Goal: Transaction & Acquisition: Register for event/course

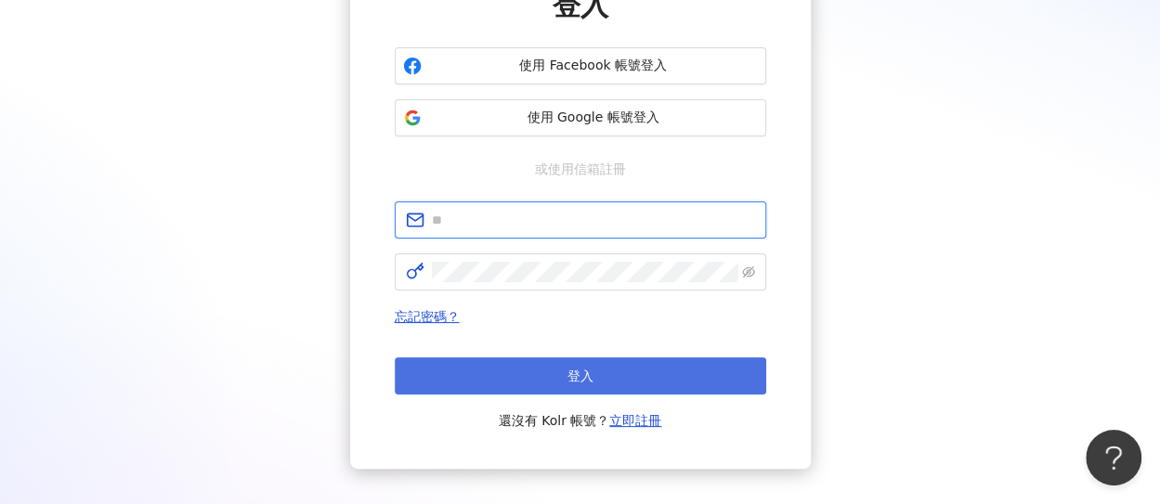
type input "**********"
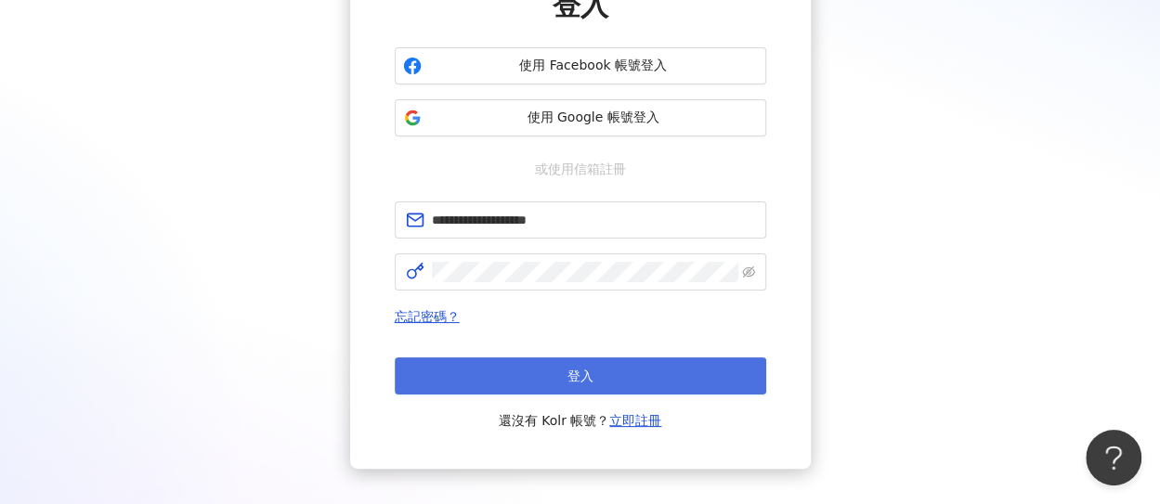
click at [535, 367] on button "登入" at bounding box center [581, 376] width 372 height 37
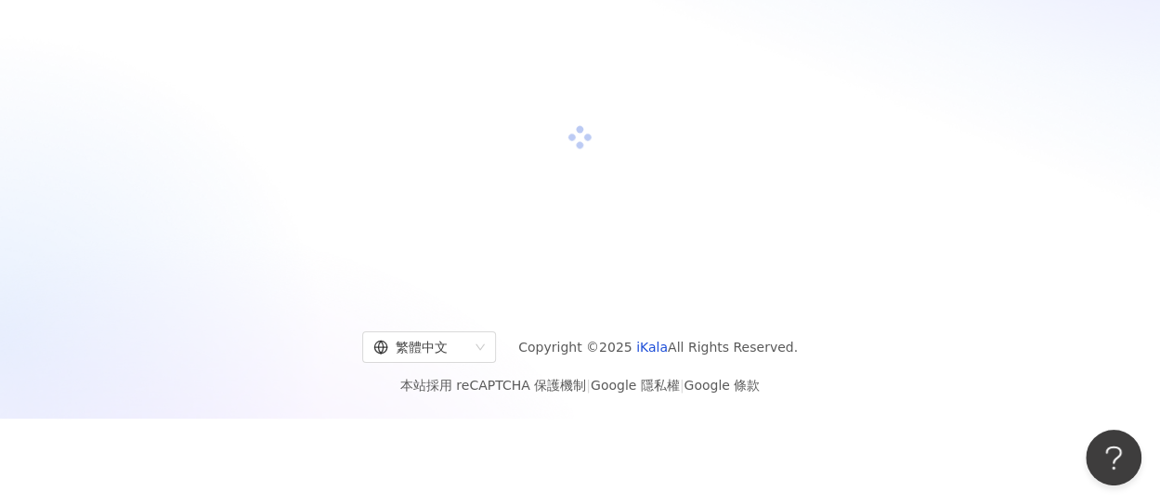
scroll to position [186, 0]
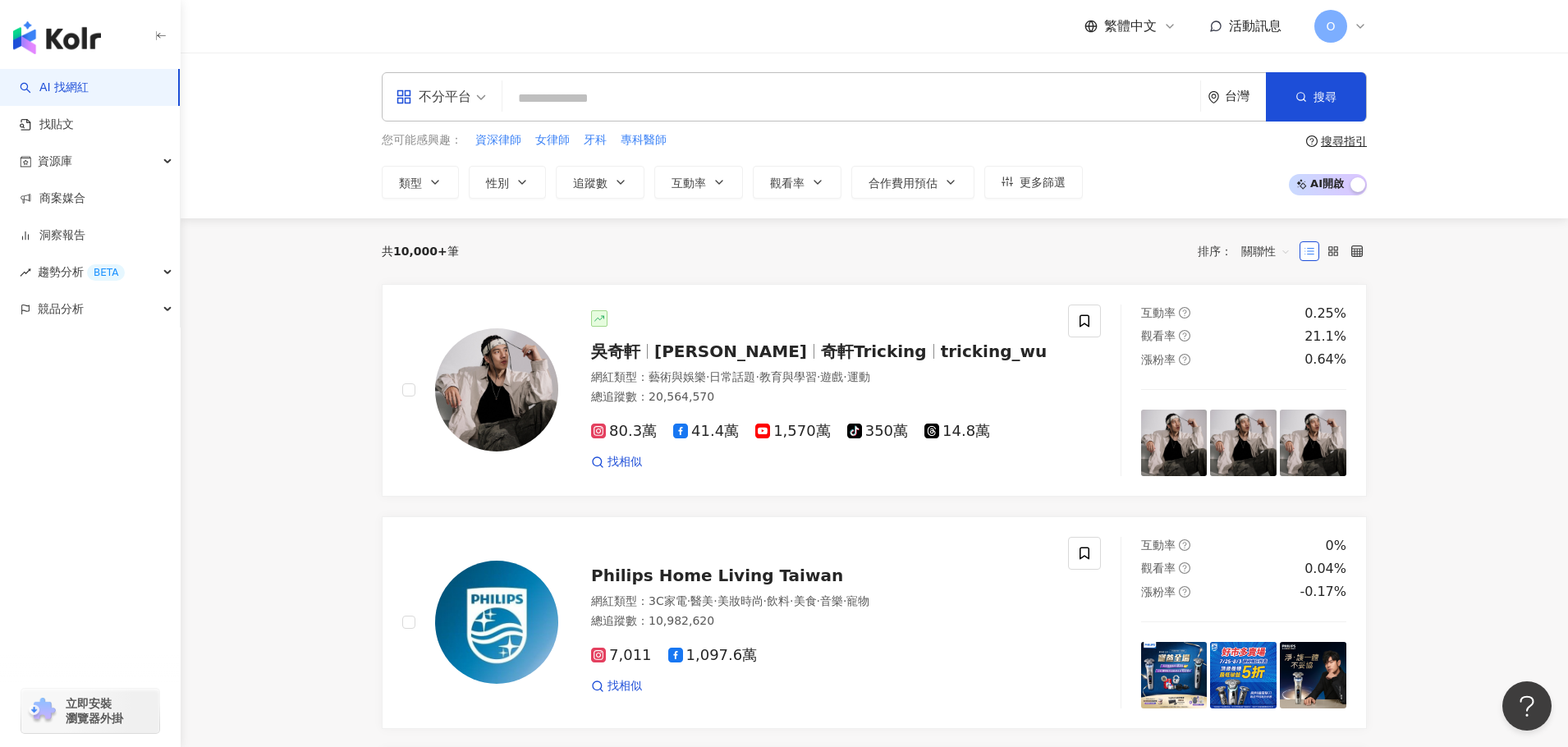
click at [473, 96] on span "不分平台" at bounding box center [441, 97] width 90 height 27
click at [566, 98] on input "search" at bounding box center [851, 98] width 685 height 31
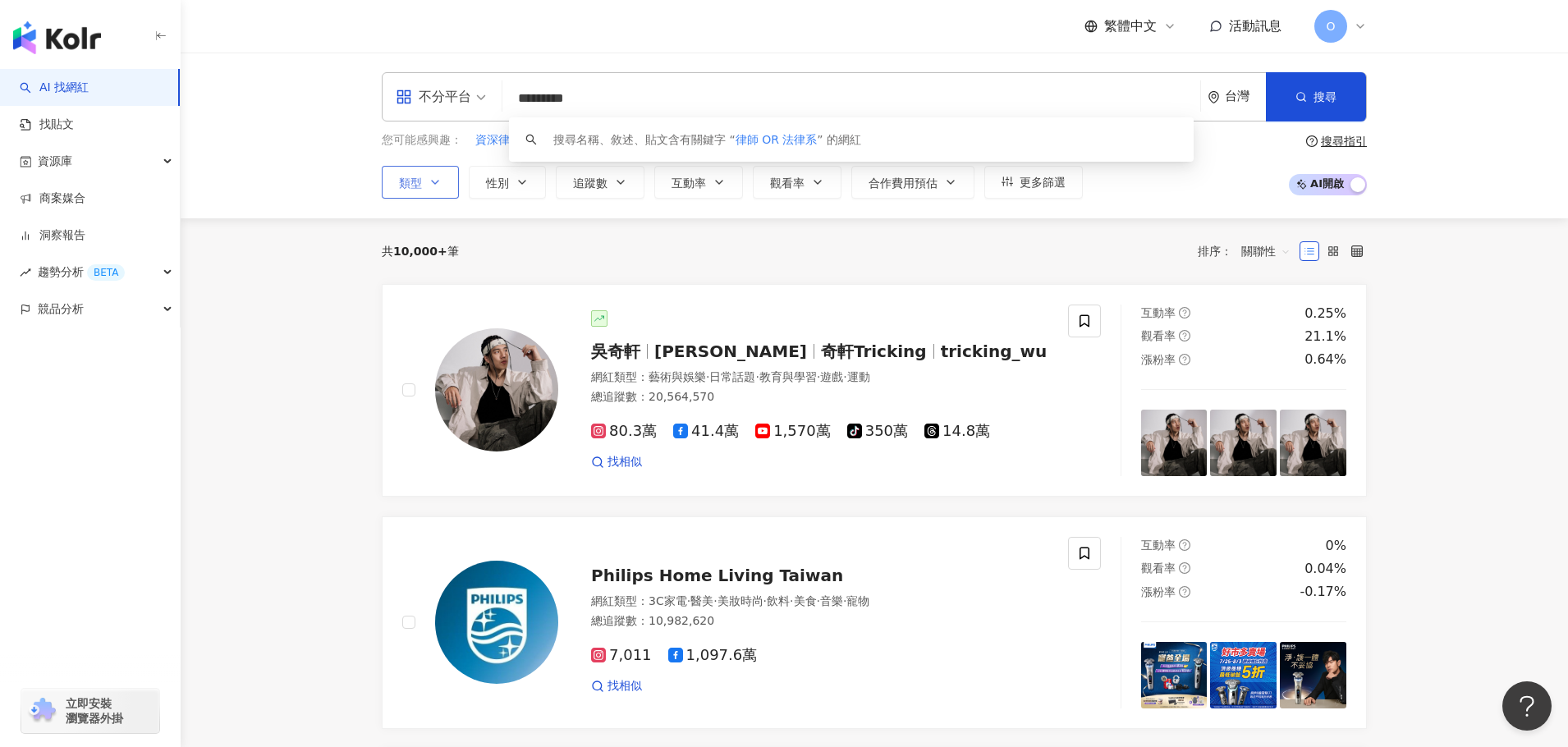
type input "*********"
click at [439, 176] on icon "button" at bounding box center [435, 182] width 13 height 13
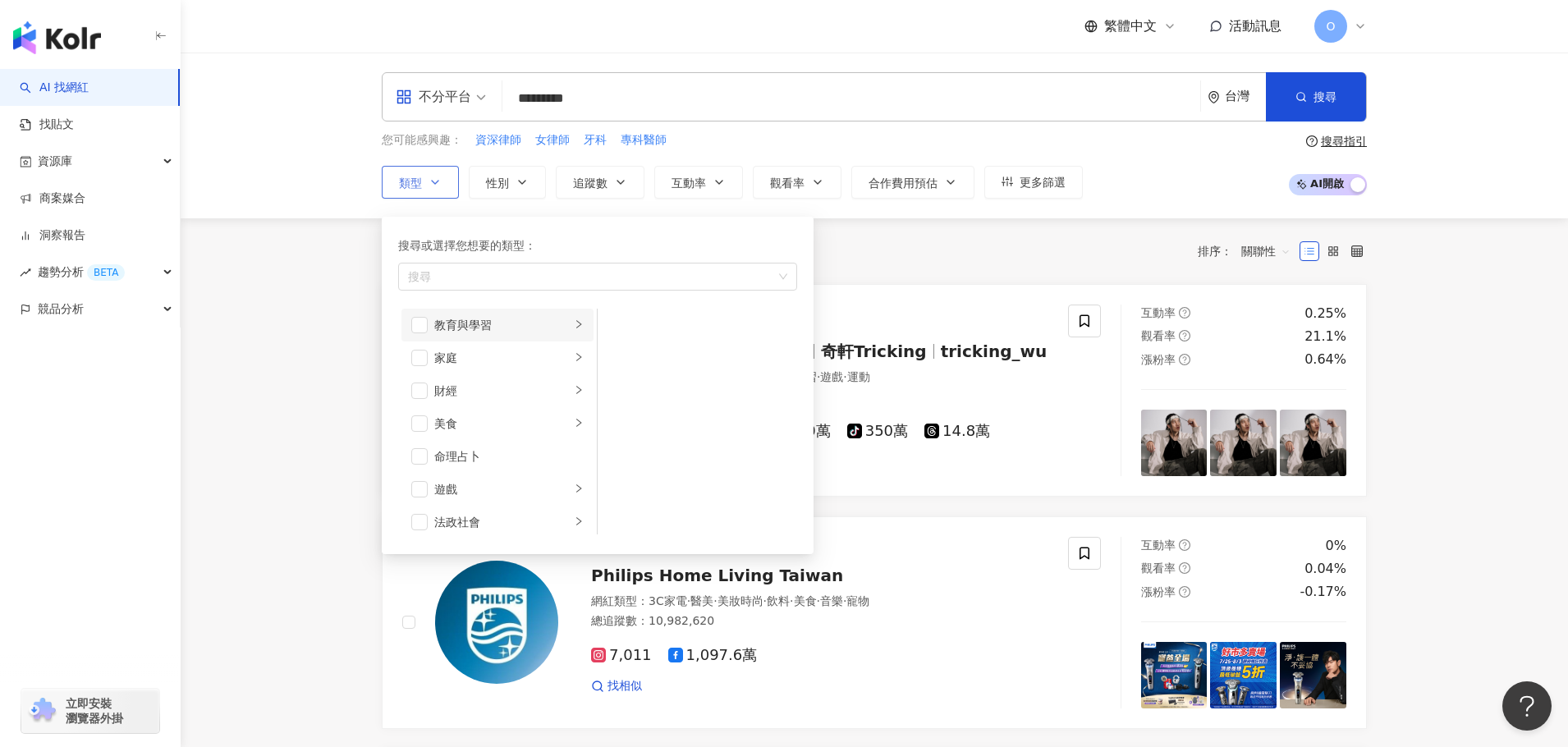
scroll to position [164, 0]
click at [415, 445] on span "button" at bounding box center [419, 492] width 17 height 17
click at [574, 445] on icon "right" at bounding box center [578, 492] width 10 height 10
click at [420, 445] on span "button" at bounding box center [419, 492] width 17 height 17
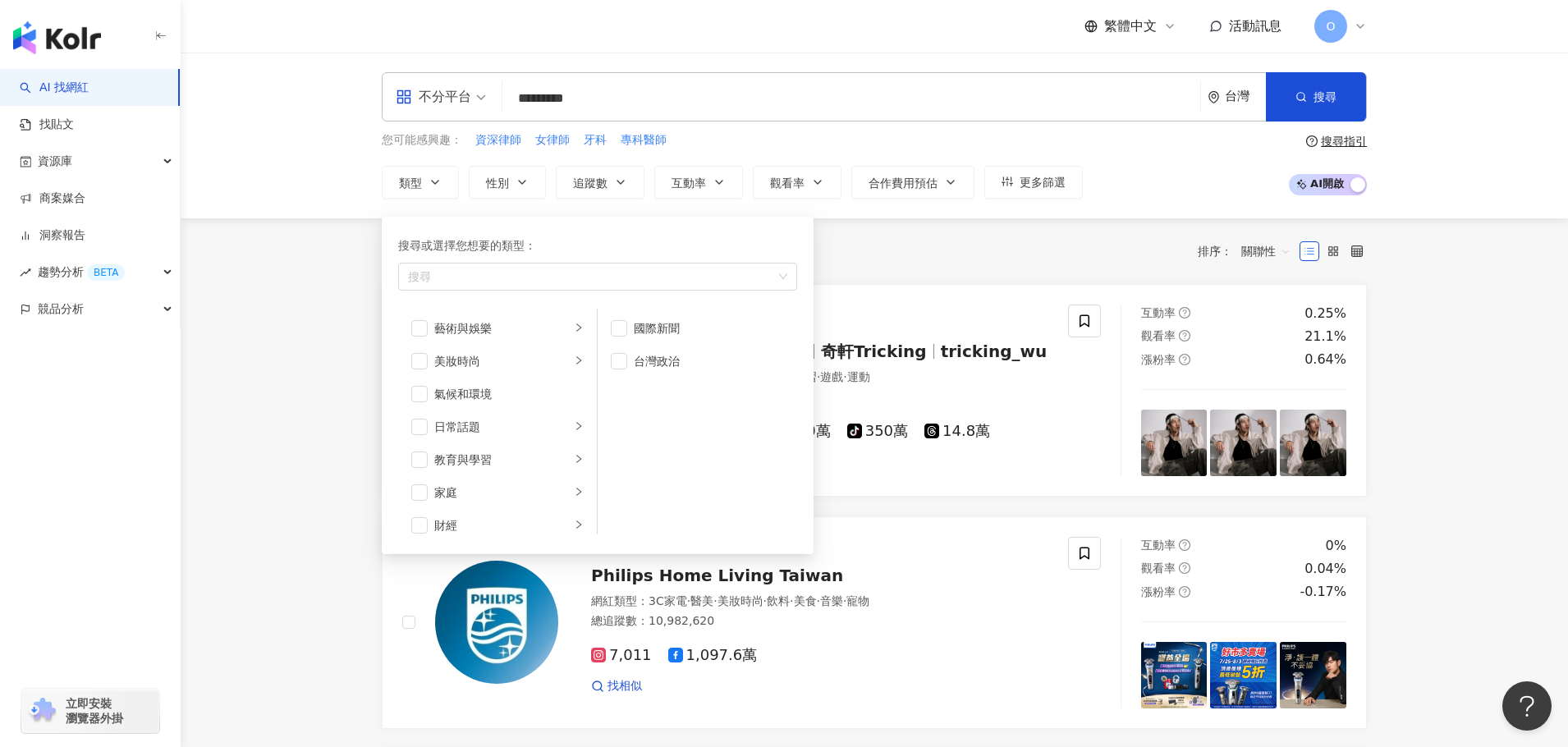
click at [879, 268] on div "共 10,000+ 筆 排序： 關聯性" at bounding box center [874, 251] width 986 height 65
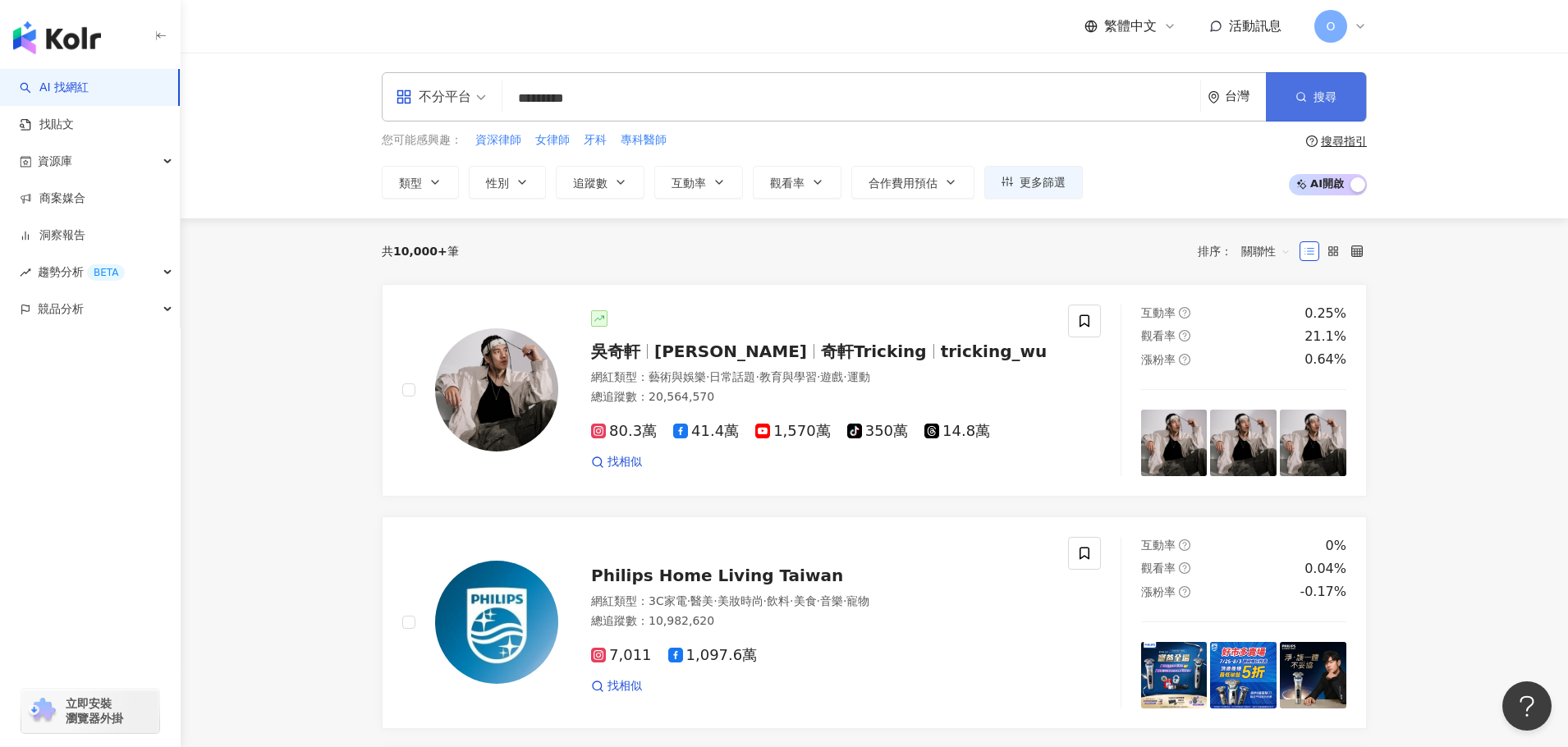
click at [1024, 102] on span "搜尋" at bounding box center [1325, 96] width 23 height 13
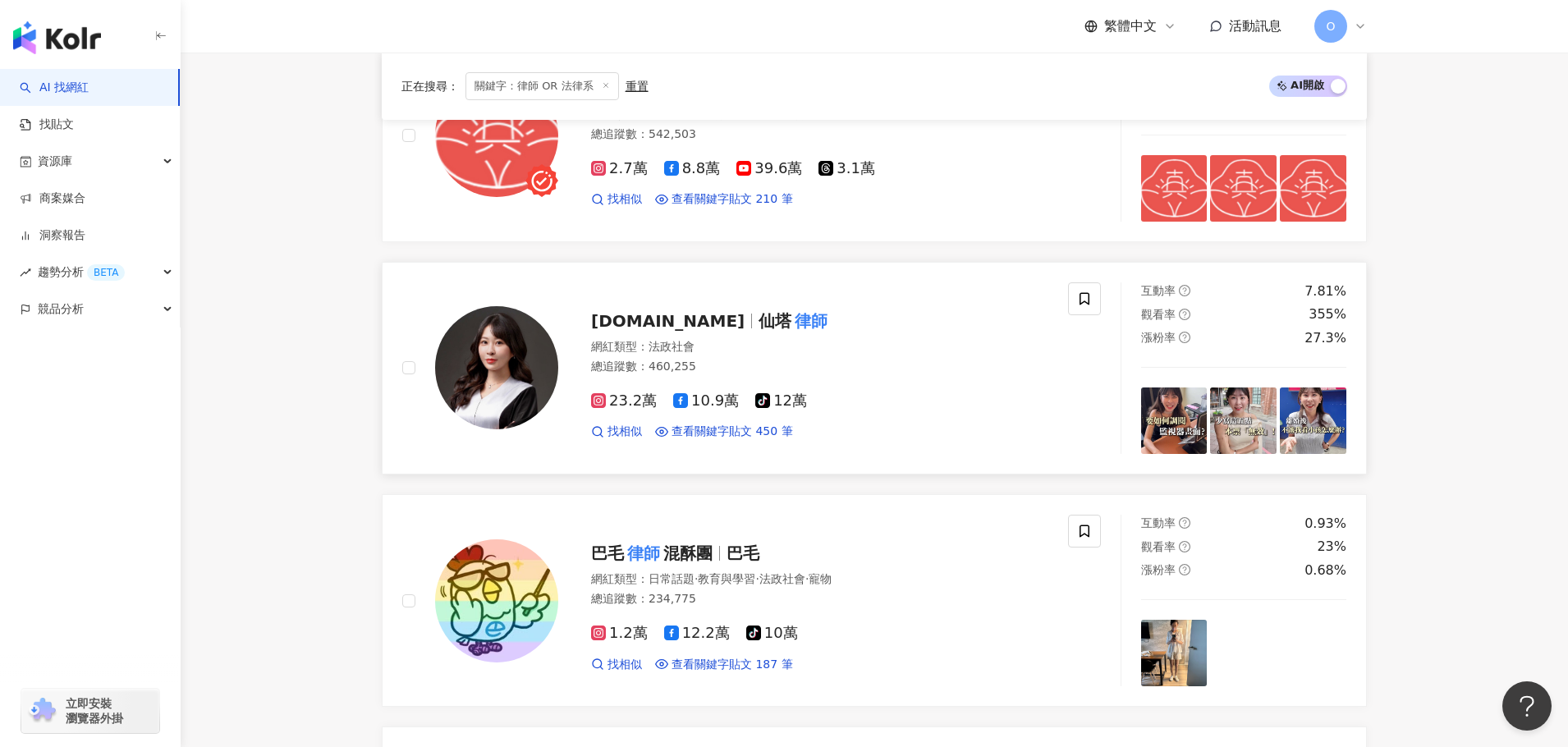
scroll to position [657, 0]
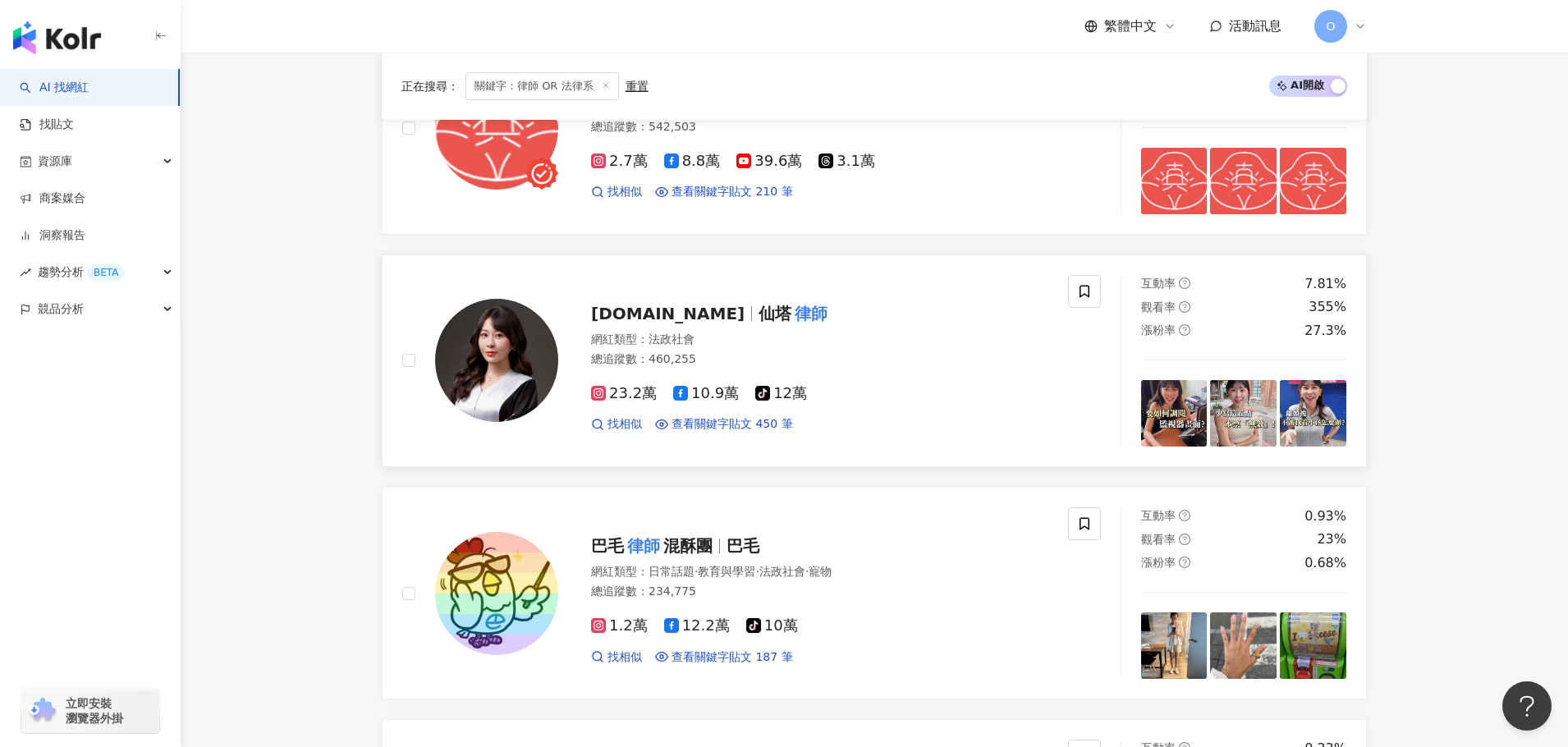
click at [631, 316] on span "santa.com.tw" at bounding box center [668, 314] width 154 height 19
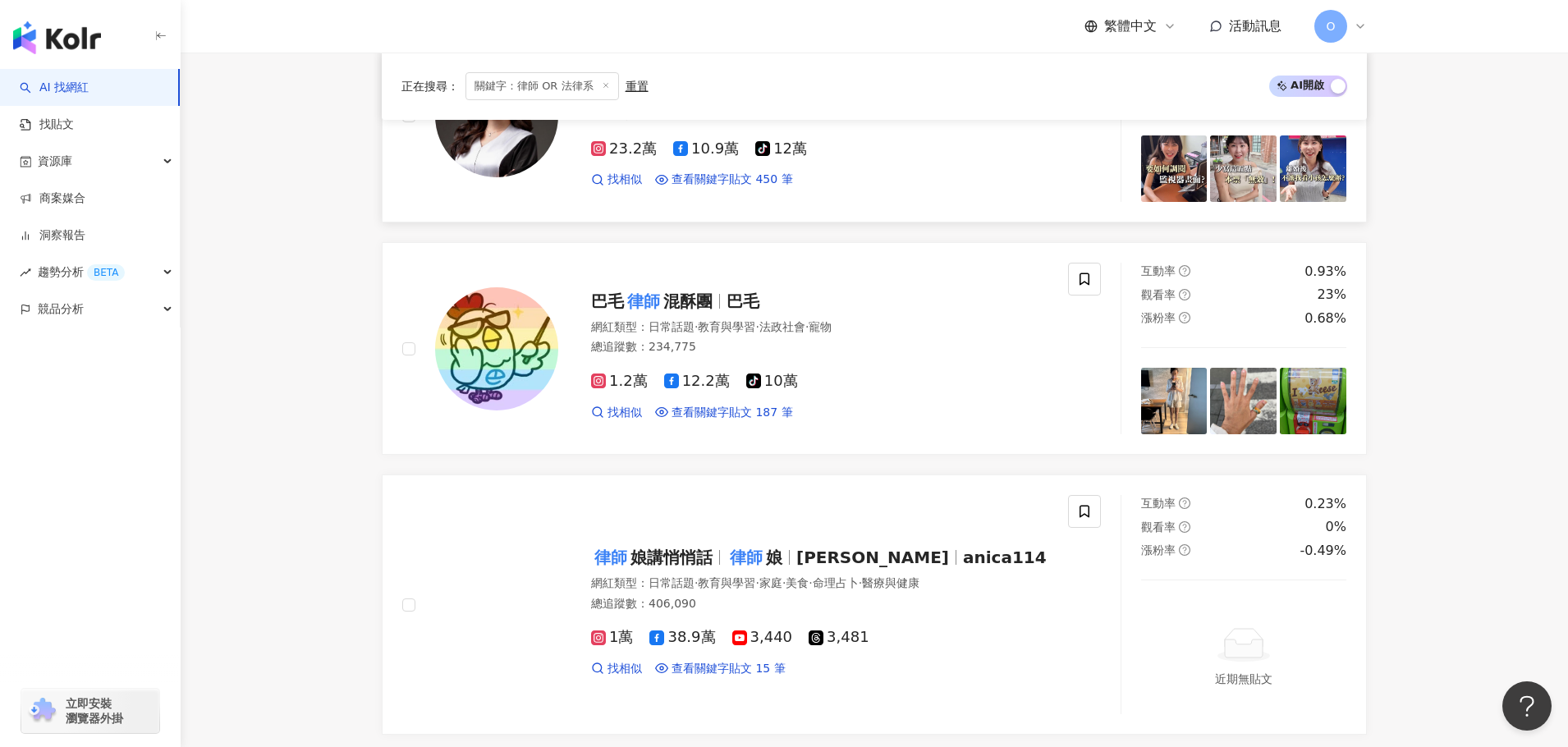
scroll to position [903, 0]
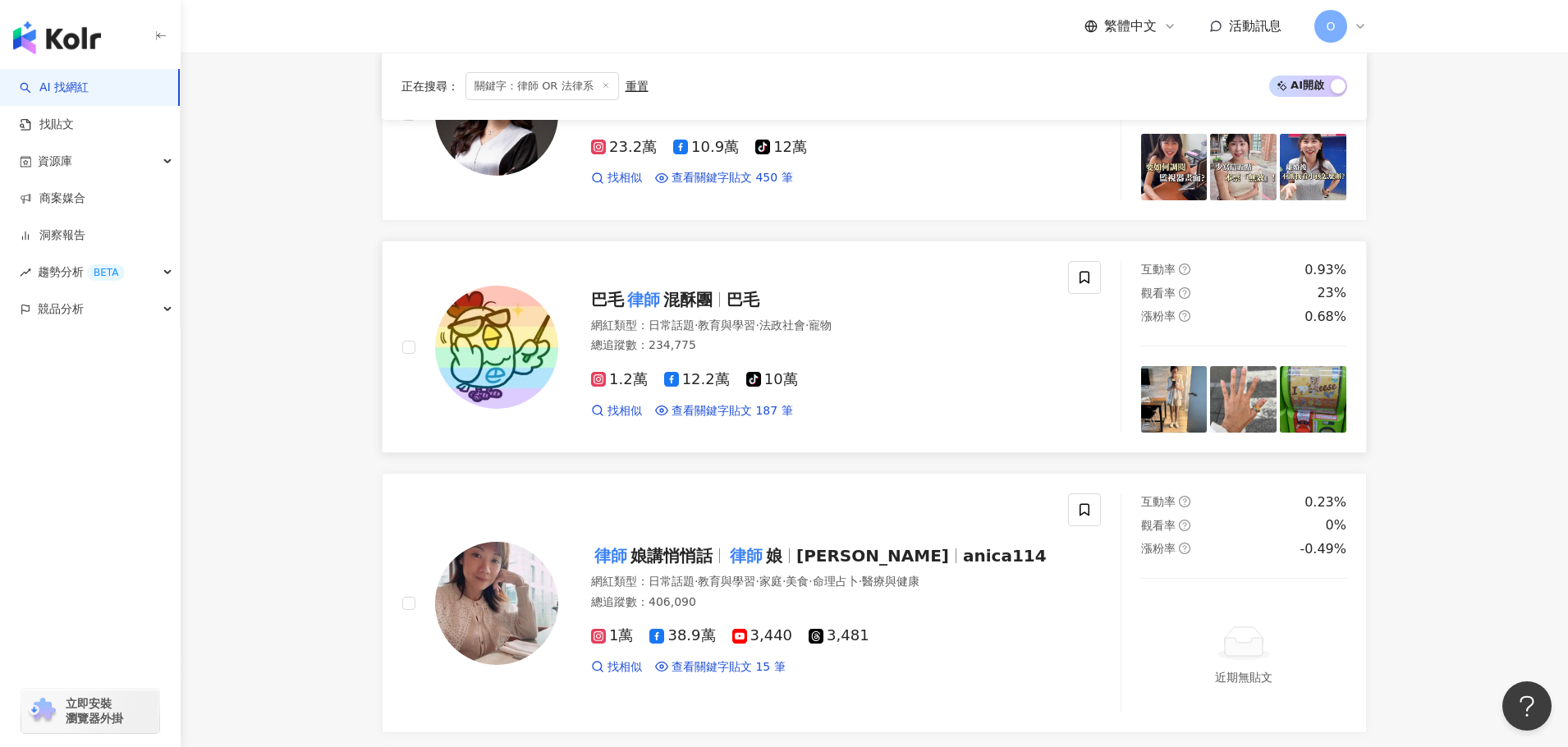
click at [705, 291] on span "混酥團" at bounding box center [689, 300] width 49 height 19
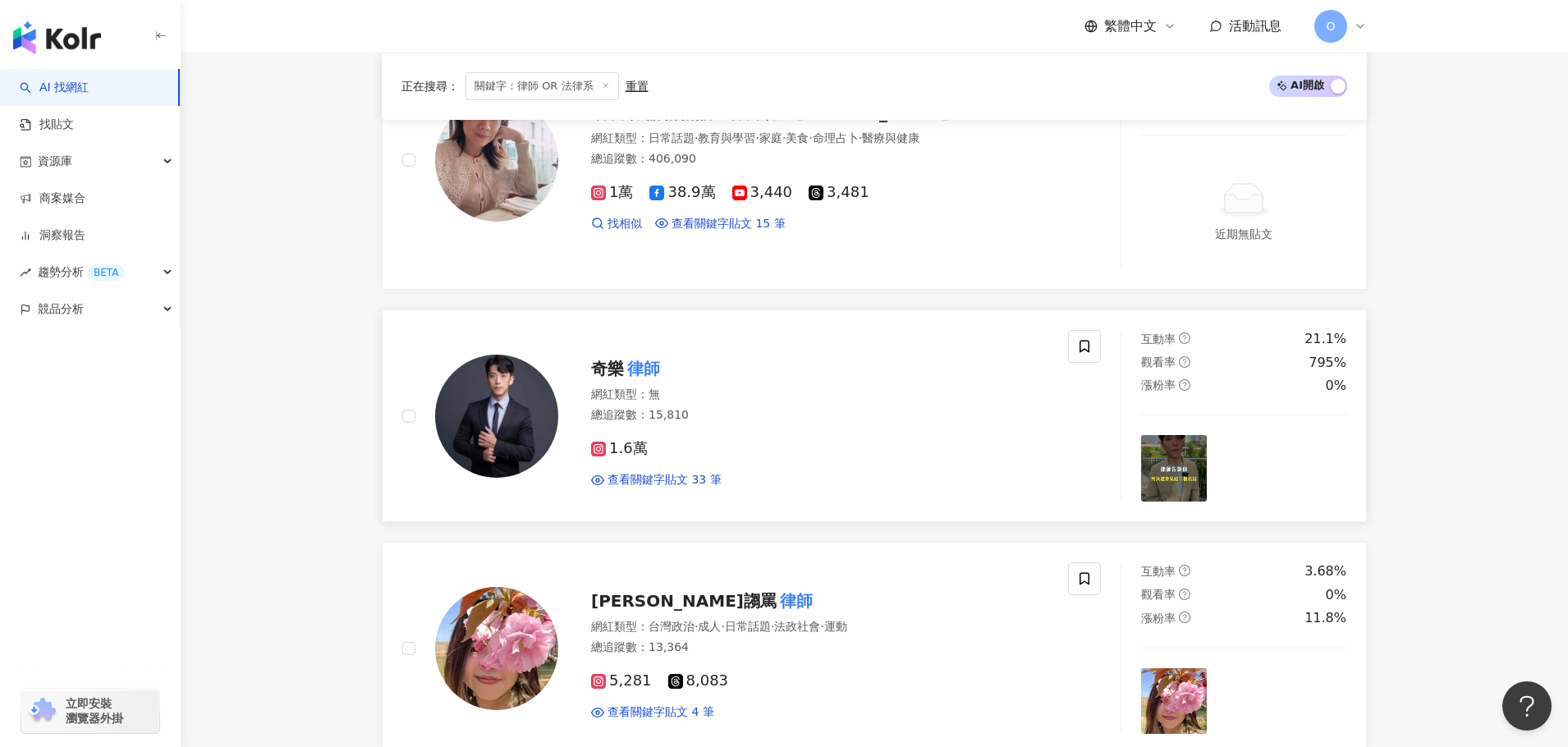
scroll to position [1396, 0]
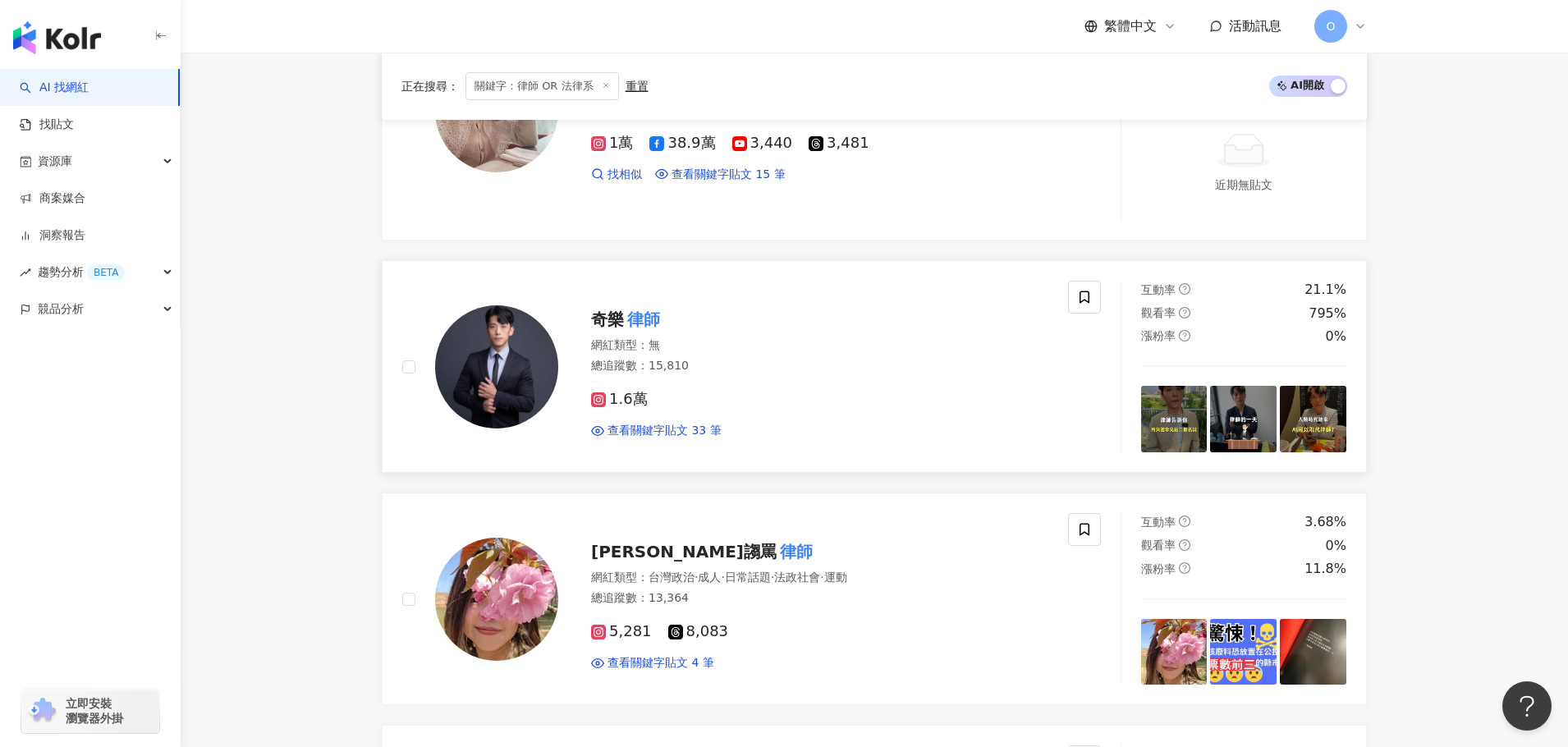
click at [634, 318] on mark "律師" at bounding box center [643, 319] width 40 height 27
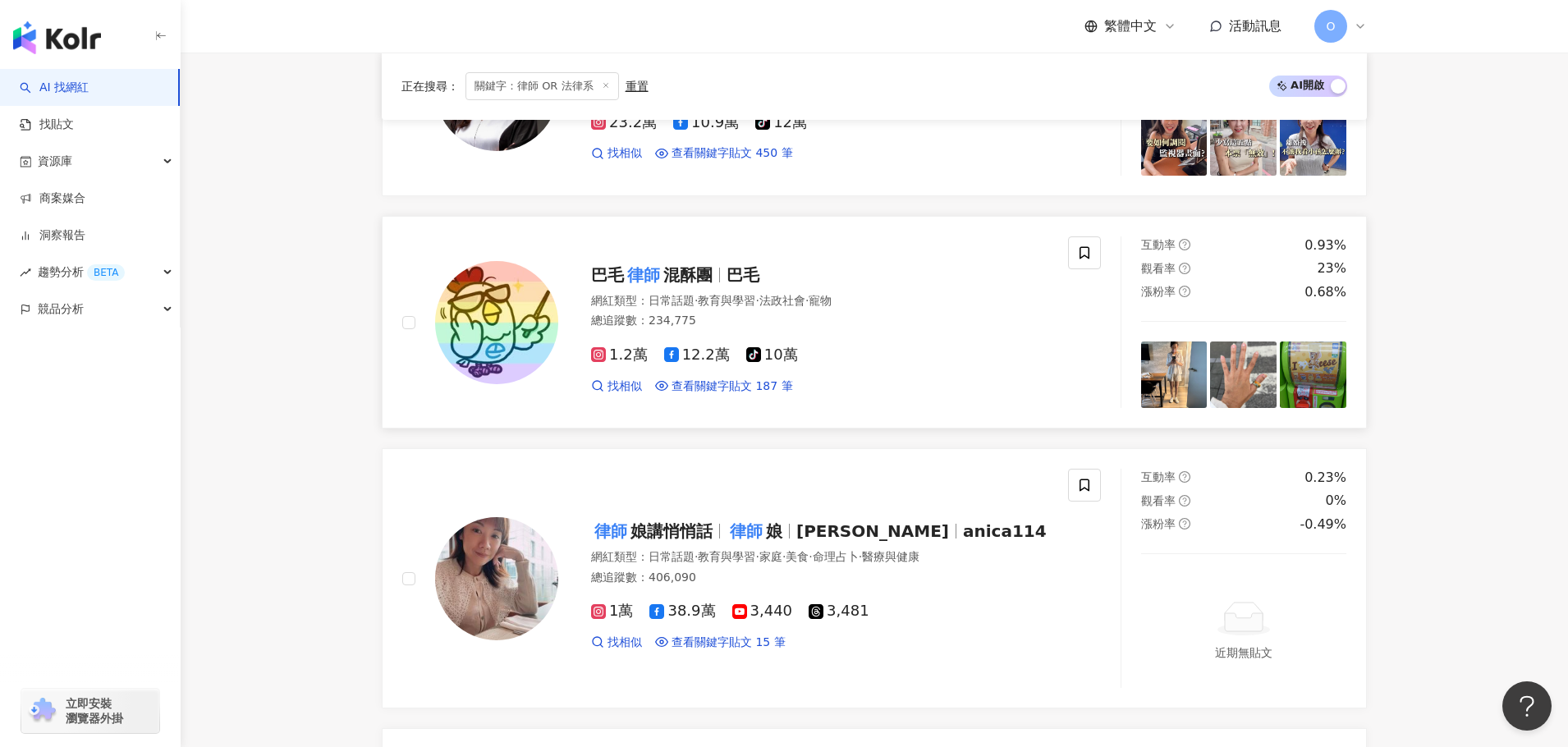
scroll to position [903, 0]
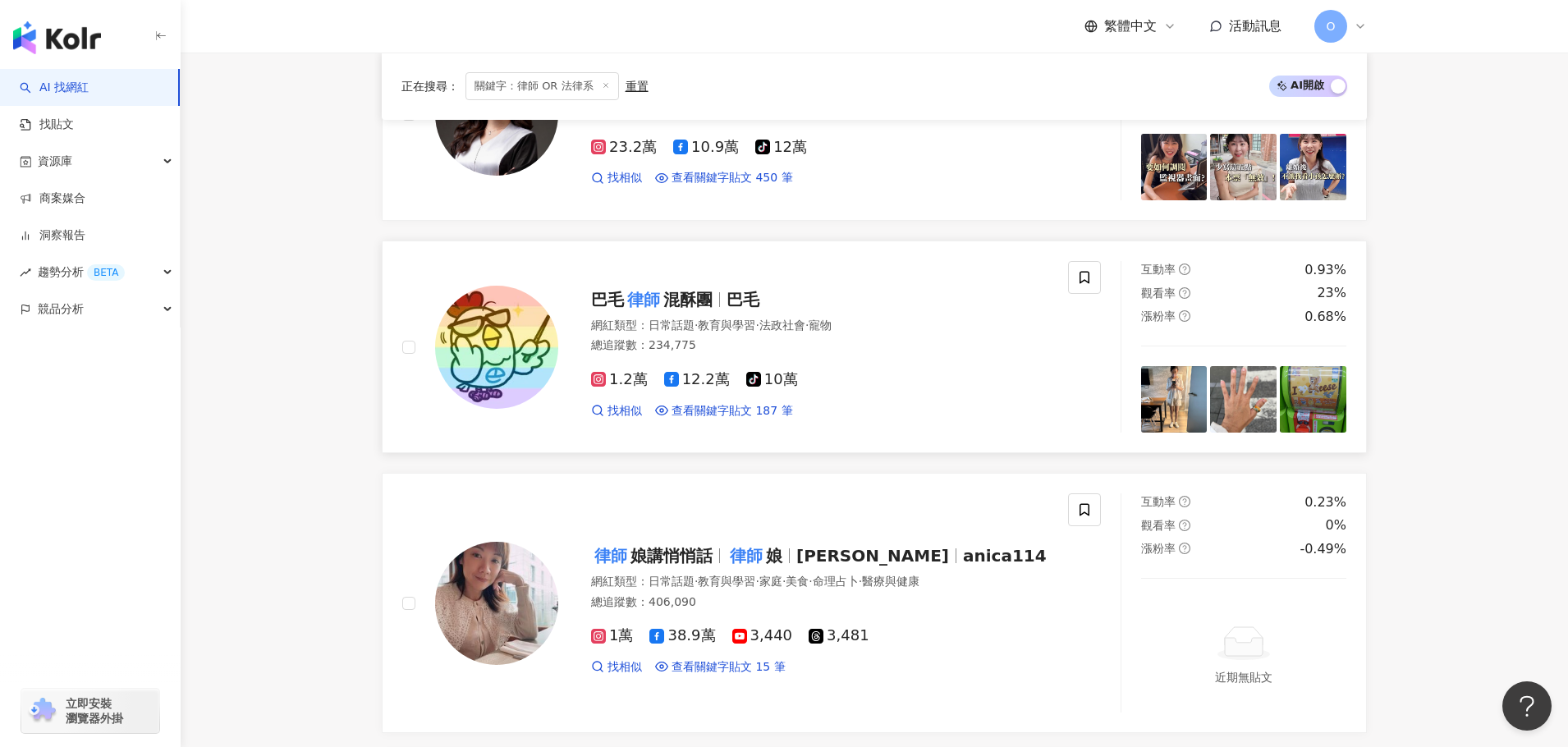
click at [689, 303] on span "混酥團" at bounding box center [689, 300] width 49 height 19
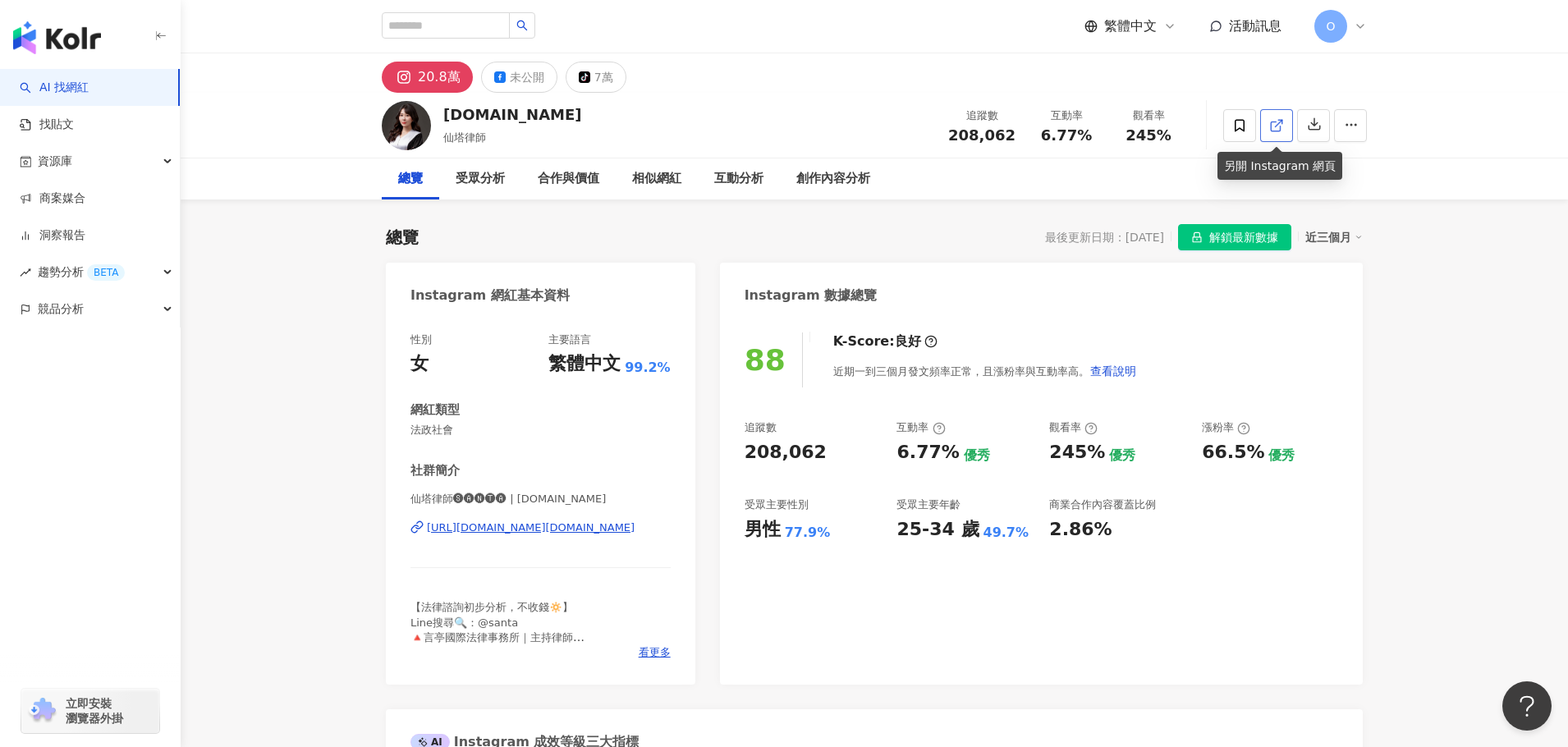
click at [1274, 126] on icon at bounding box center [1276, 126] width 15 height 15
click at [596, 82] on div "7萬" at bounding box center [604, 77] width 19 height 23
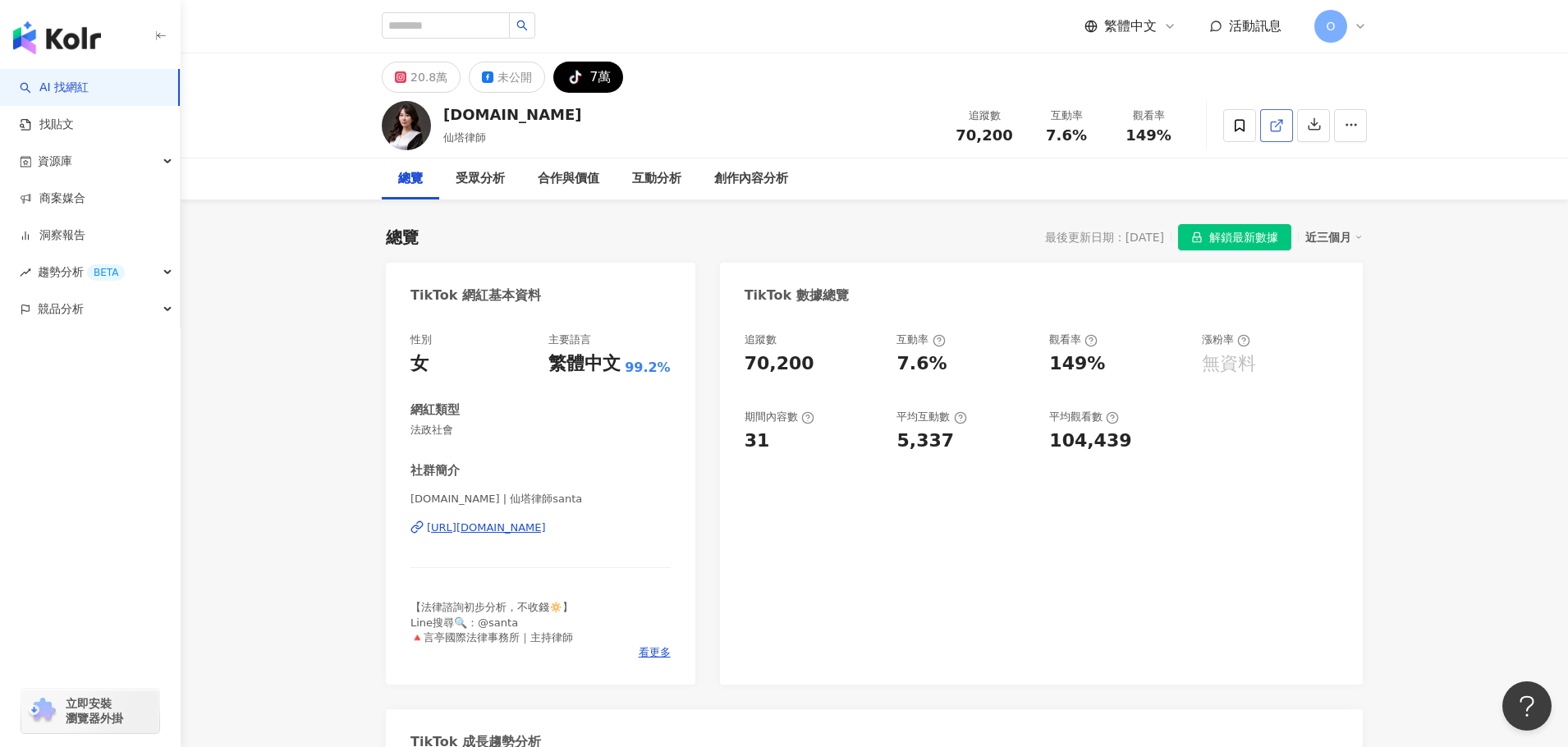
click at [1279, 128] on icon at bounding box center [1276, 126] width 15 height 15
click at [415, 77] on div "20.8萬" at bounding box center [429, 77] width 37 height 23
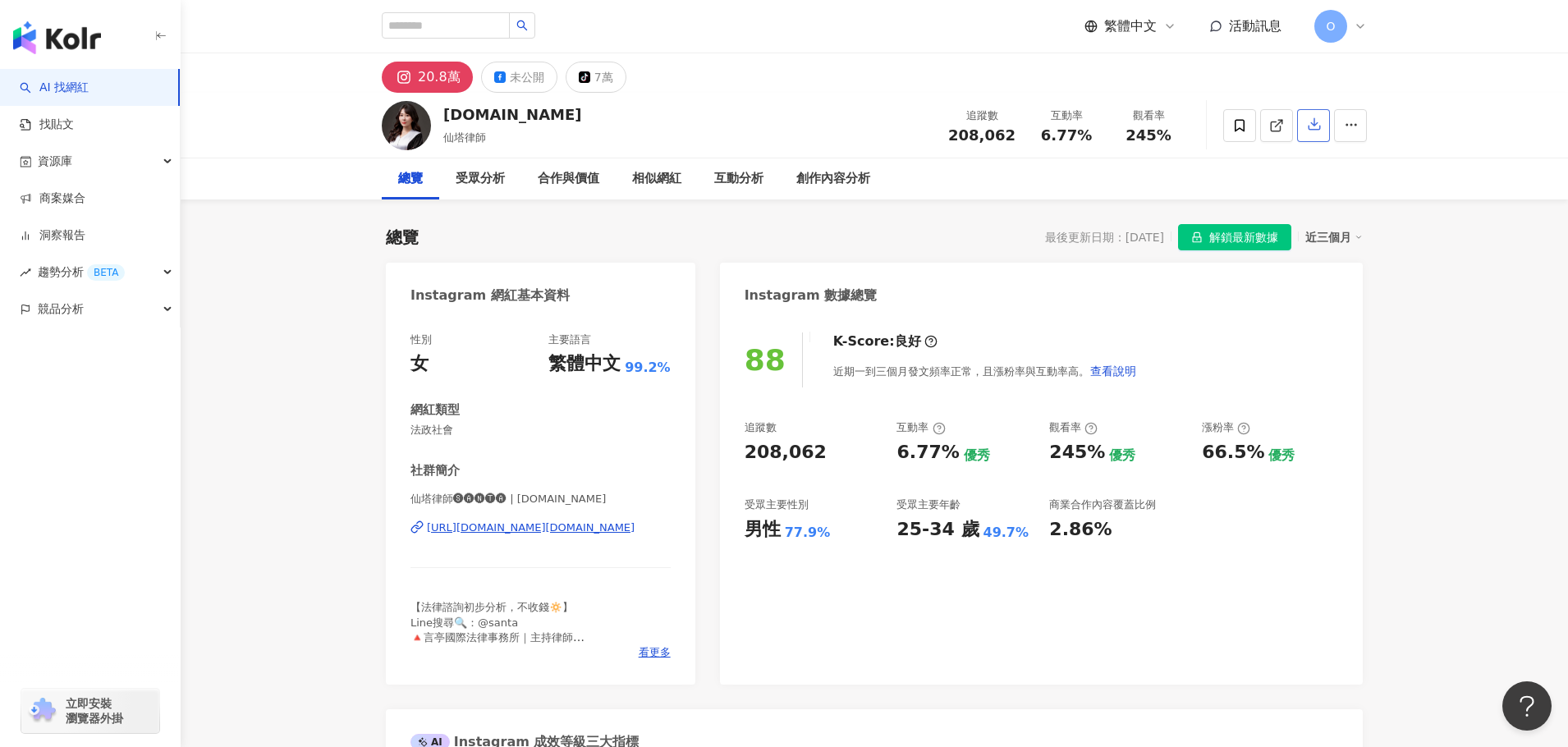
click at [1317, 136] on button "button" at bounding box center [1313, 126] width 33 height 33
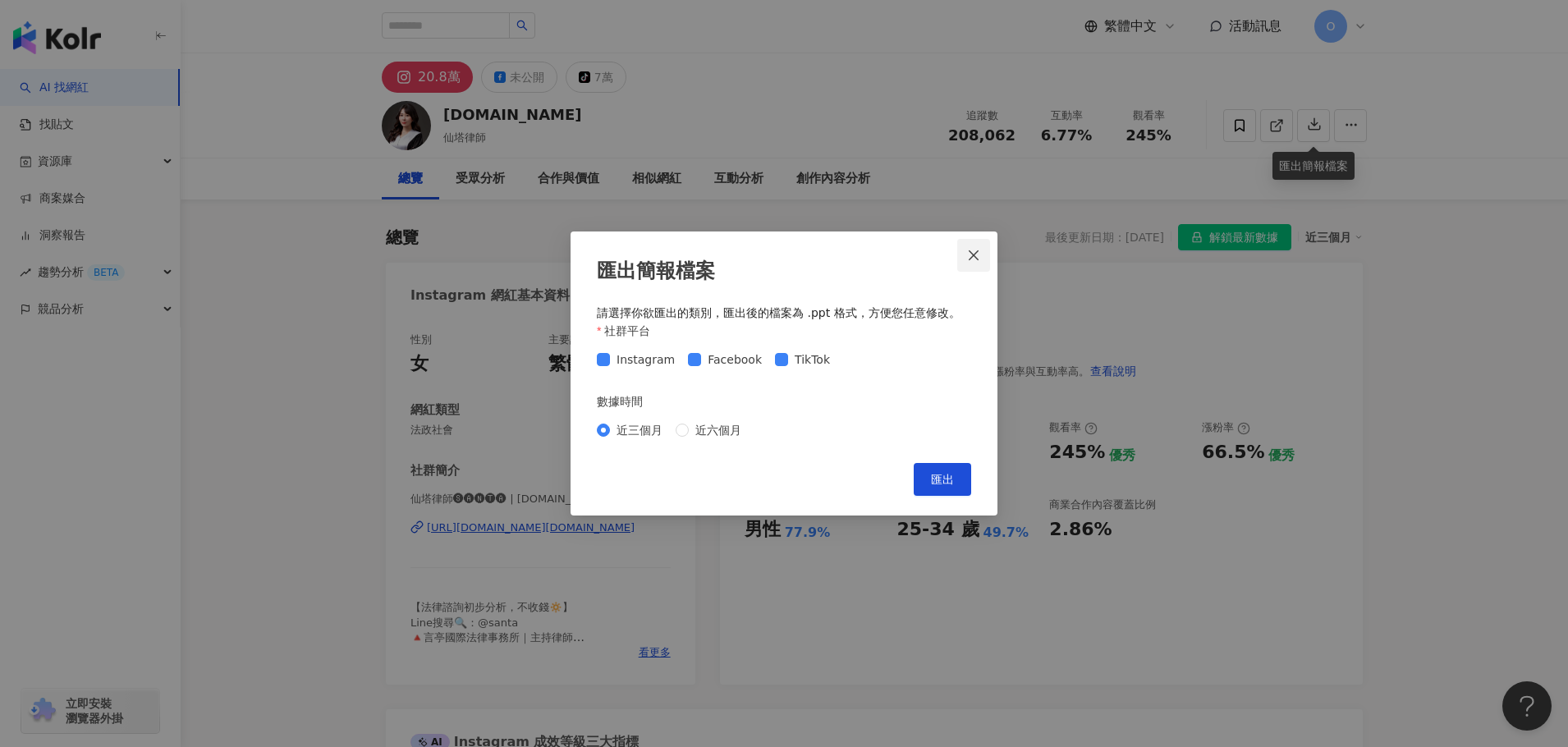
click at [974, 248] on icon "close" at bounding box center [973, 255] width 13 height 13
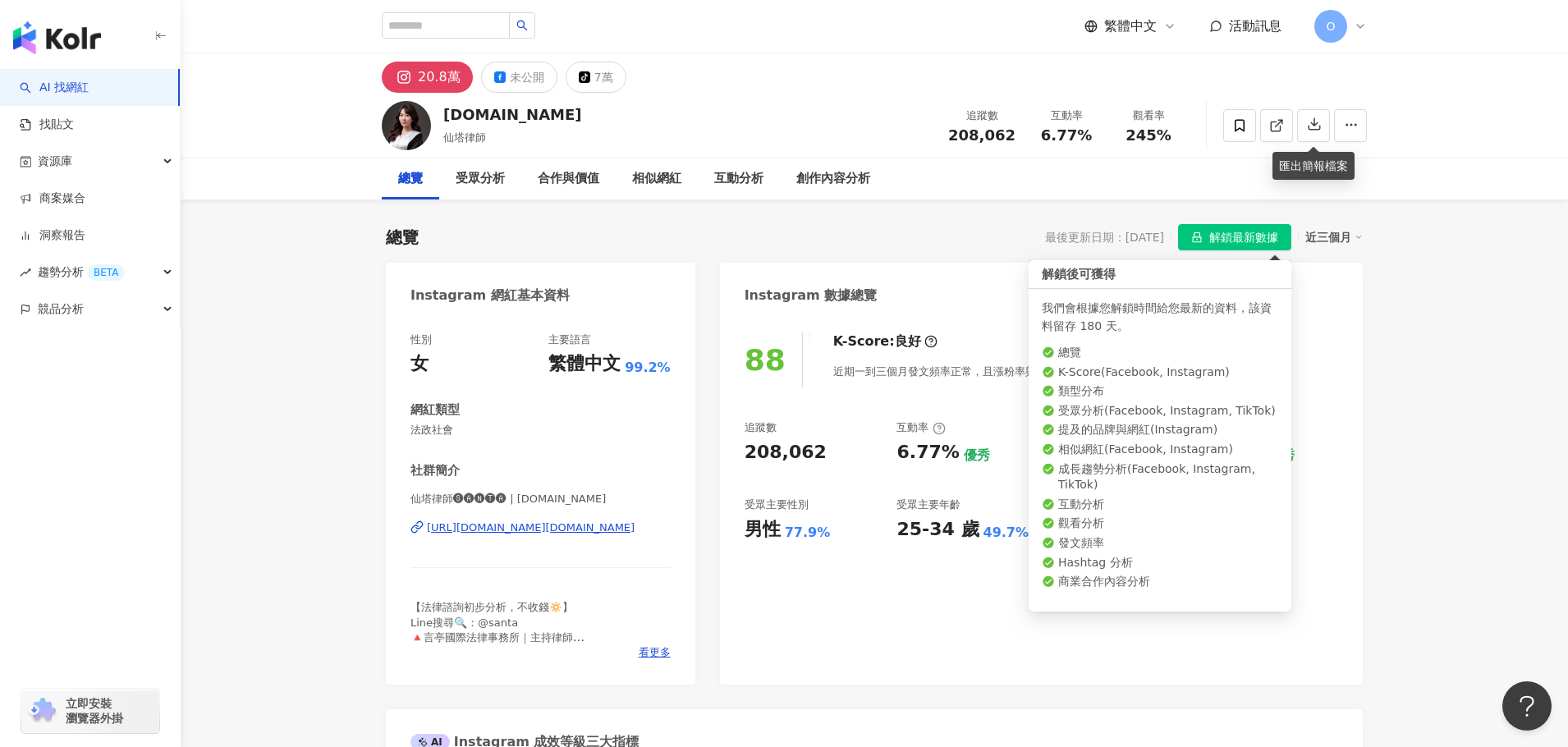
click at [1199, 237] on icon "lock" at bounding box center [1198, 238] width 9 height 11
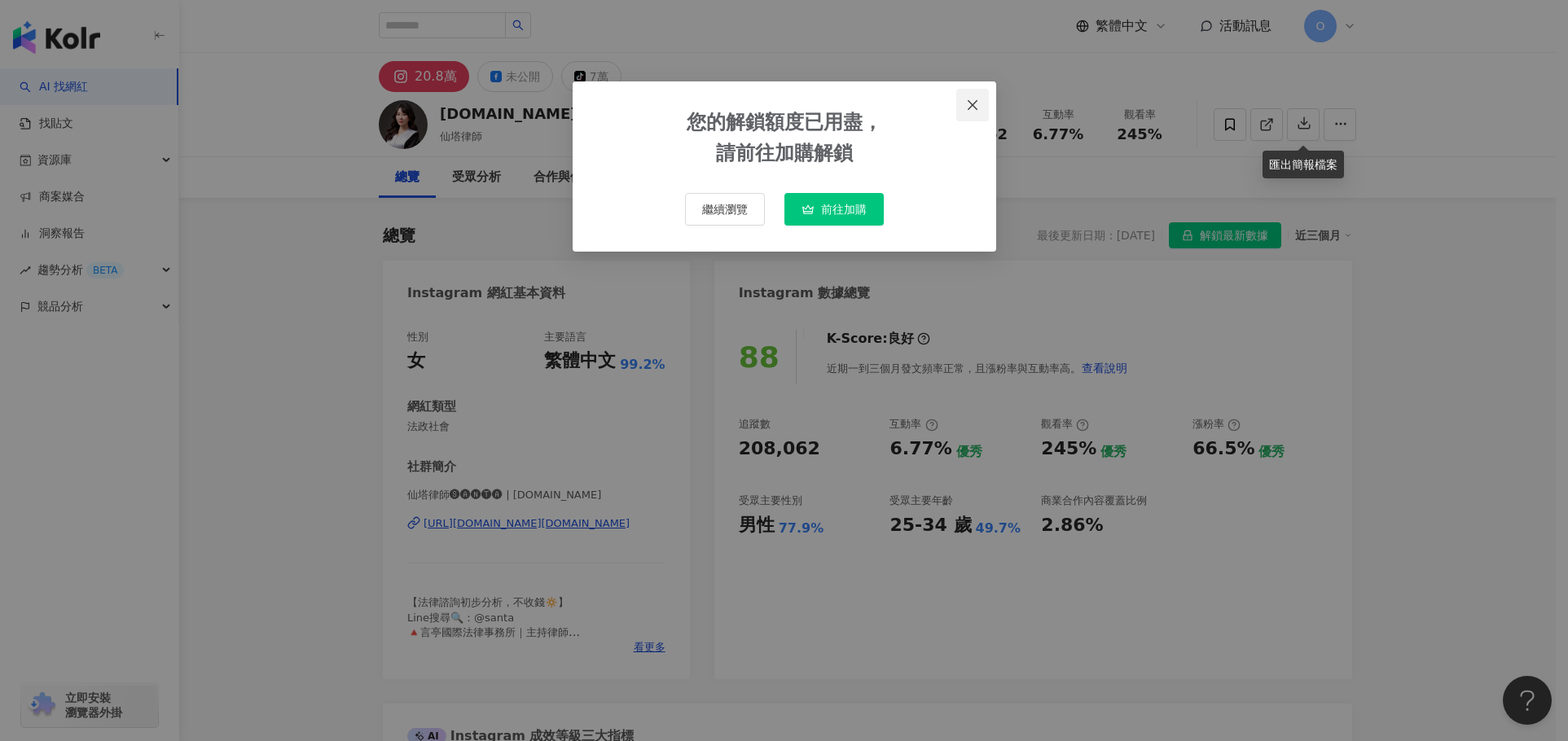
click at [969, 107] on icon "close" at bounding box center [973, 104] width 13 height 13
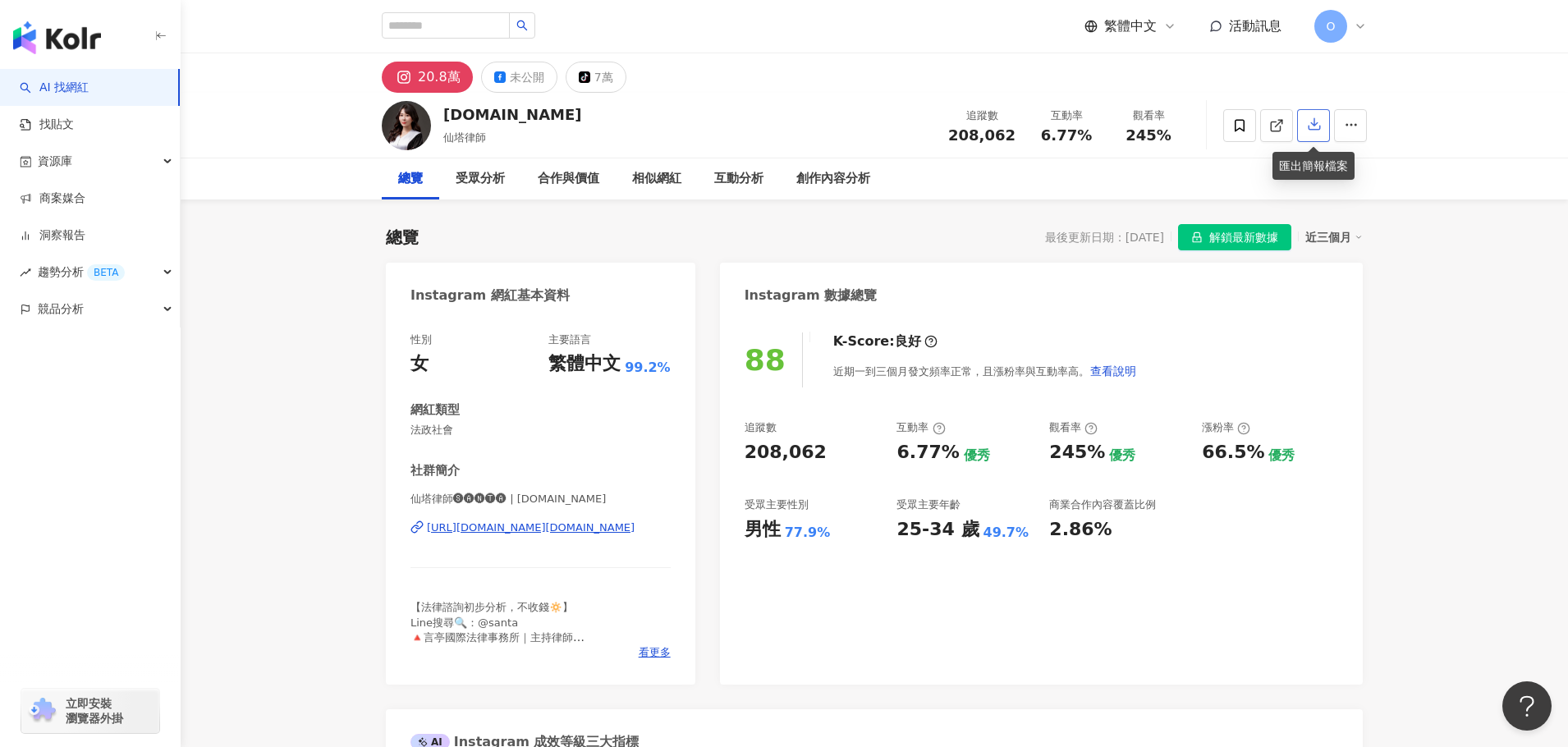
click at [1306, 127] on button "button" at bounding box center [1313, 126] width 33 height 33
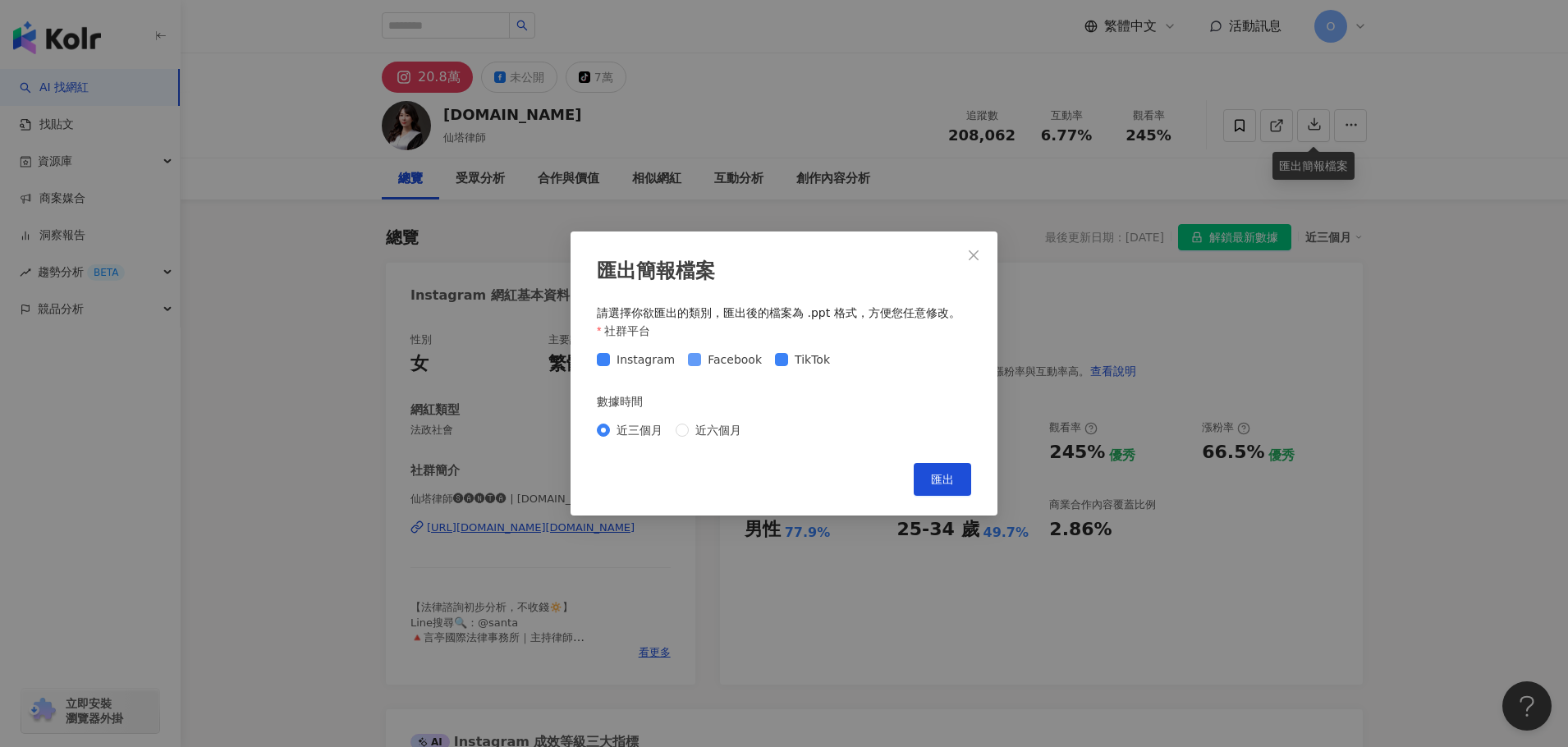
click at [717, 361] on span "Facebook" at bounding box center [735, 360] width 67 height 18
click at [951, 490] on button "匯出" at bounding box center [942, 479] width 57 height 33
drag, startPoint x: 967, startPoint y: 256, endPoint x: 948, endPoint y: 248, distance: 20.6
click at [967, 256] on icon "close" at bounding box center [973, 255] width 13 height 13
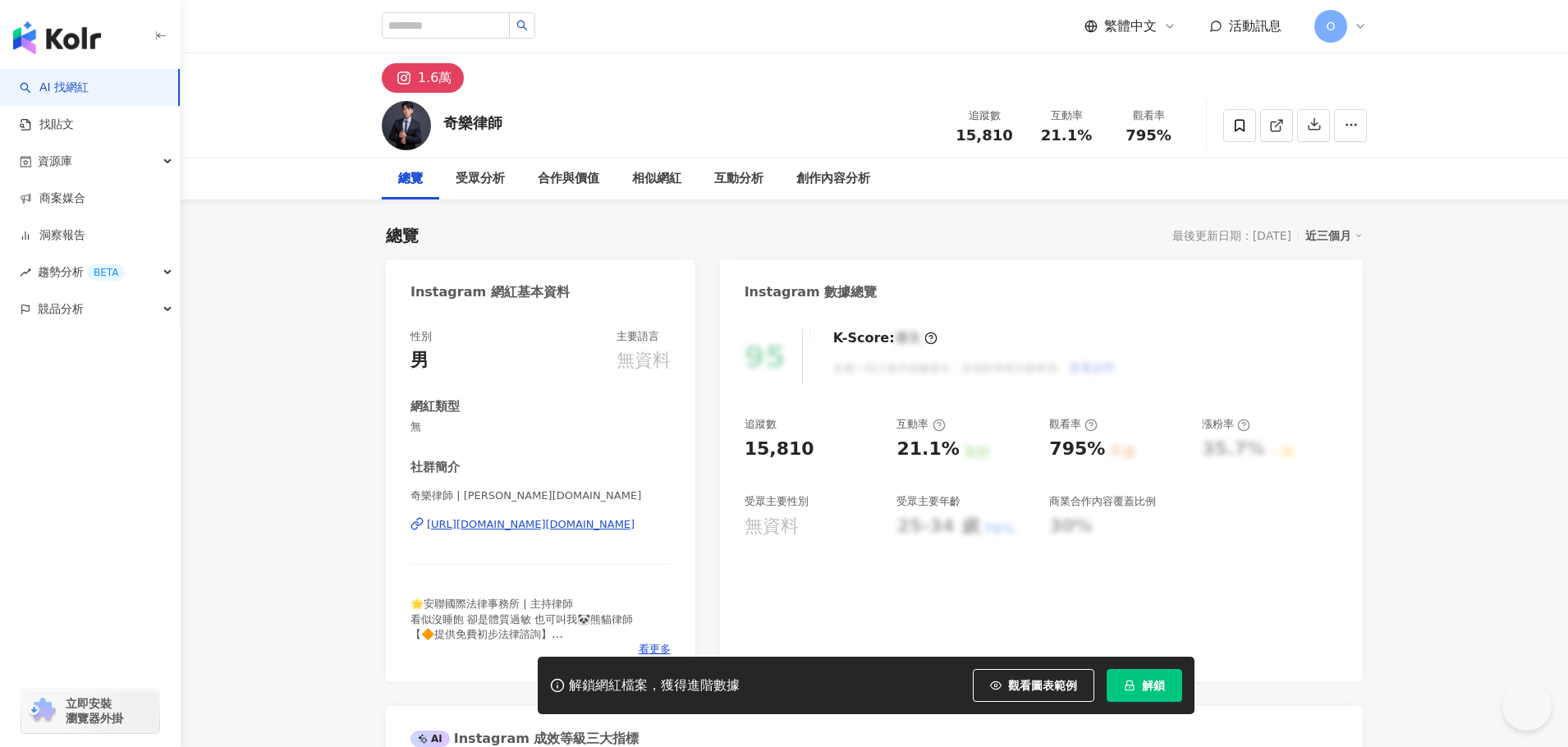
click at [1134, 690] on icon "lock" at bounding box center [1130, 685] width 11 height 11
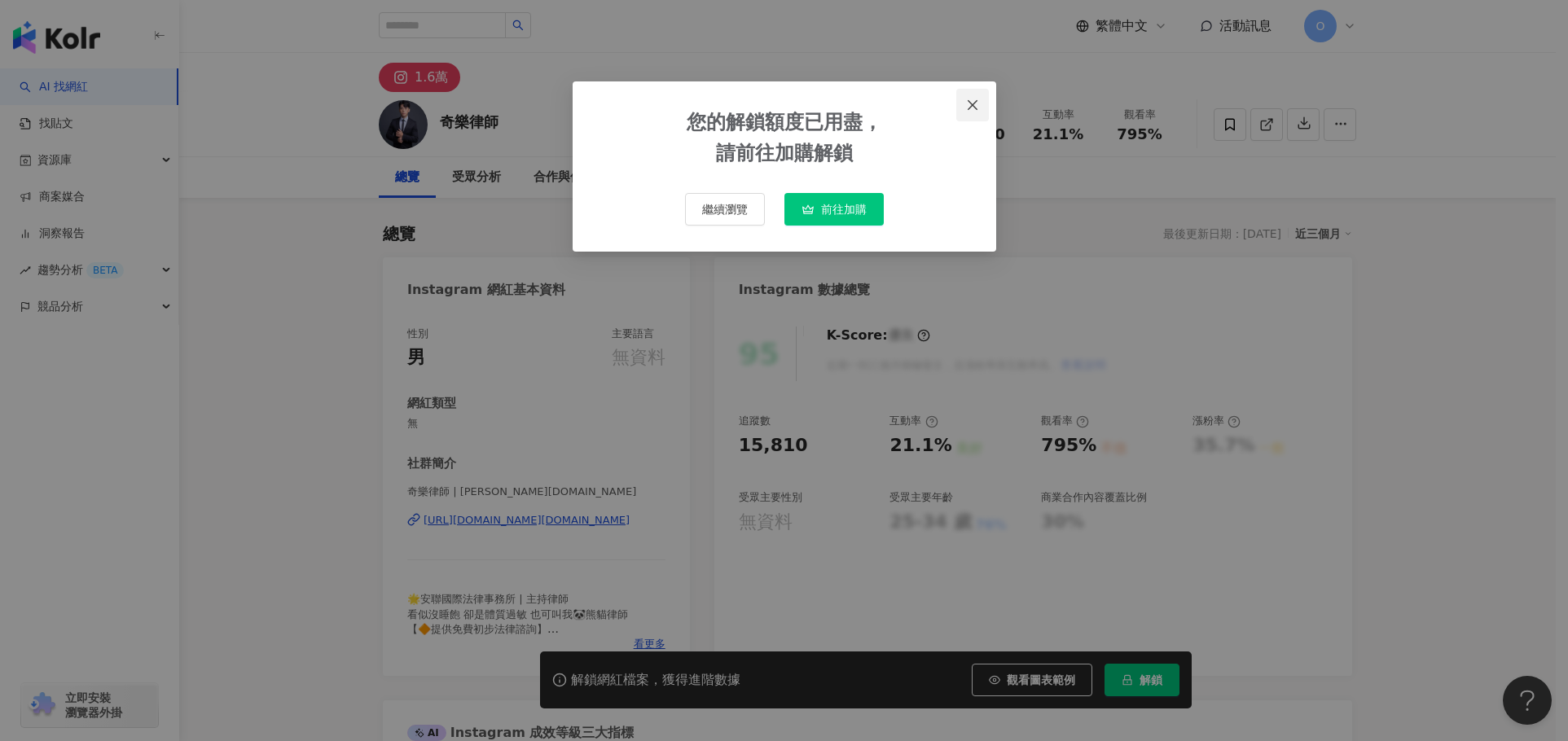
click at [969, 105] on icon "close" at bounding box center [973, 104] width 13 height 13
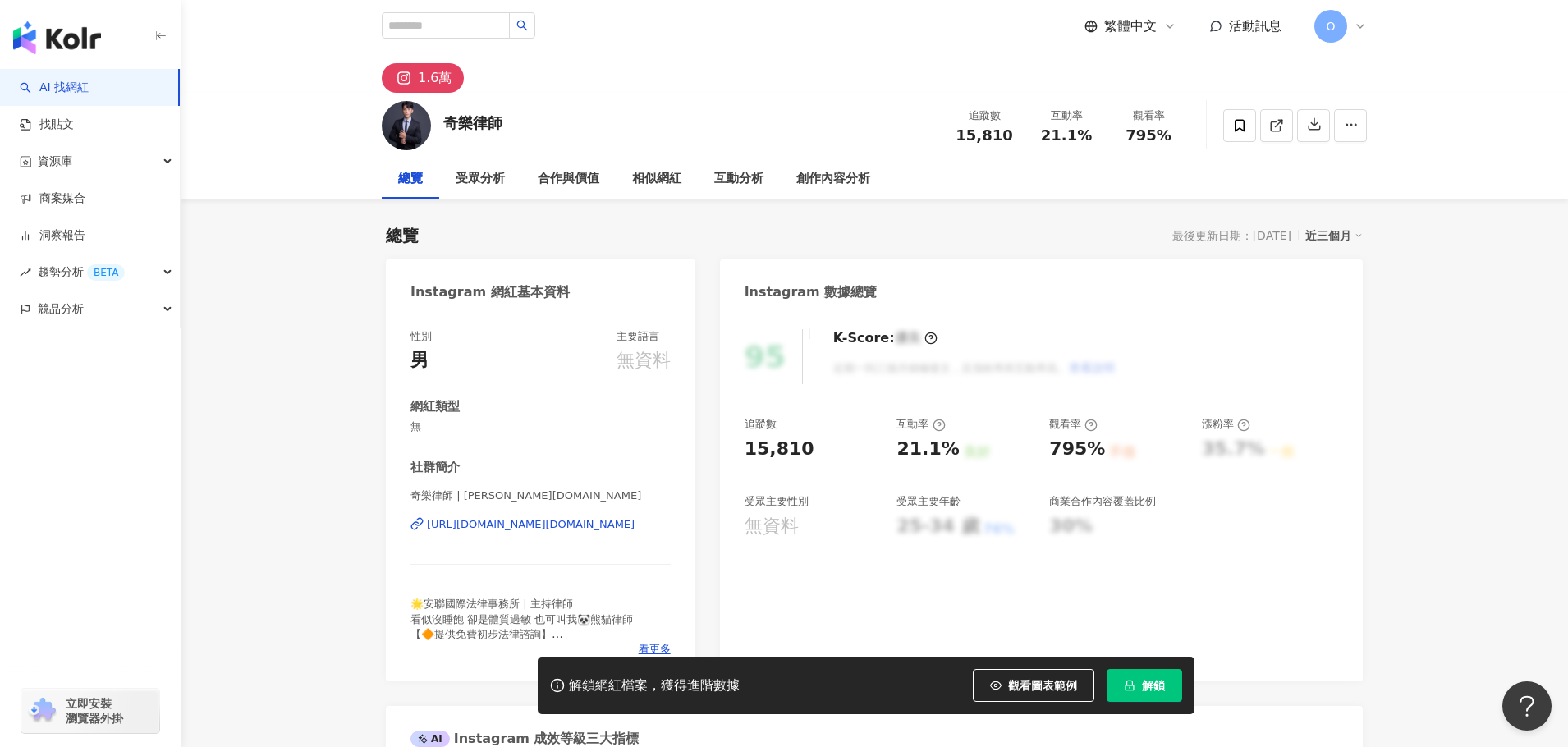
click at [1360, 26] on icon at bounding box center [1360, 26] width 13 height 13
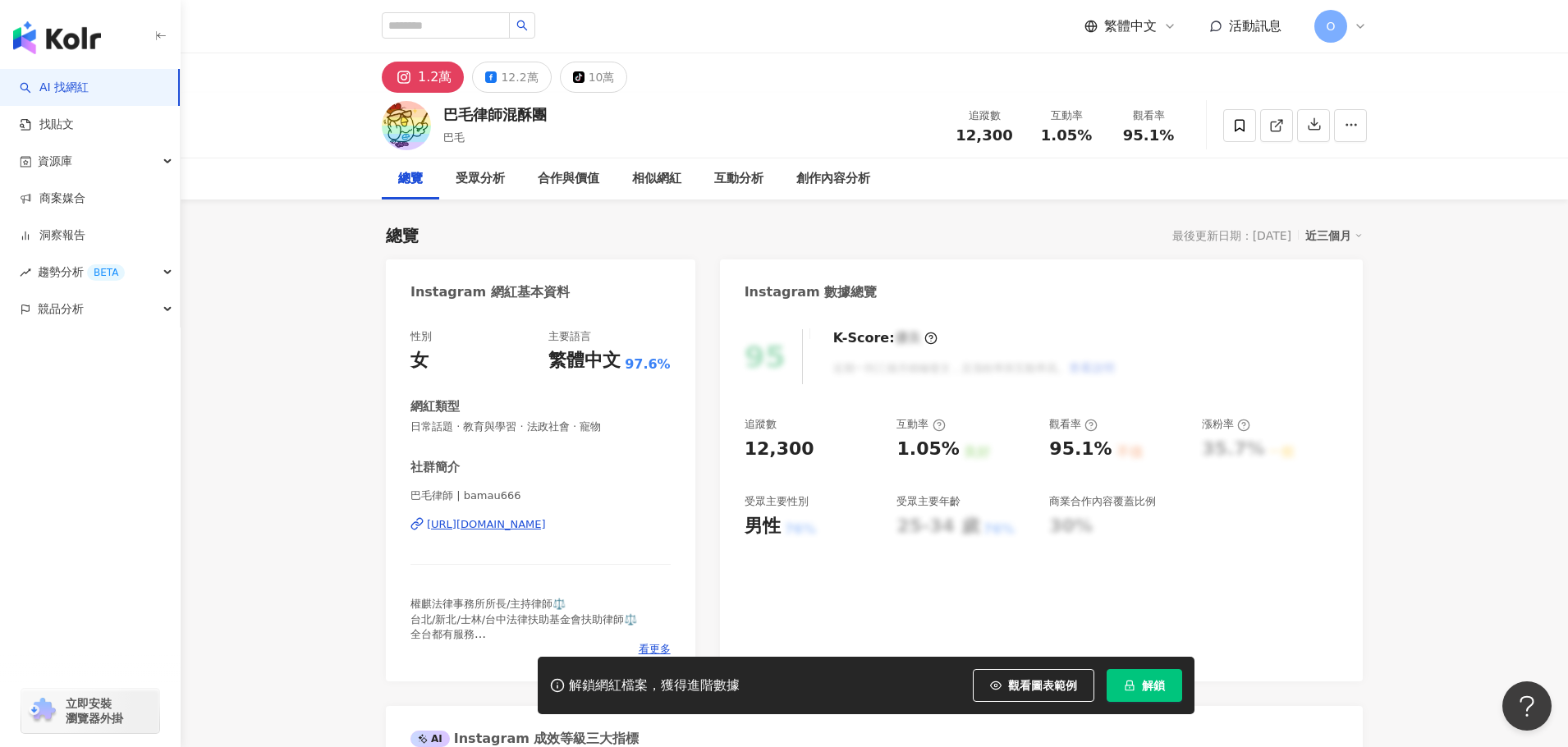
click at [1156, 697] on button "解鎖" at bounding box center [1144, 685] width 75 height 33
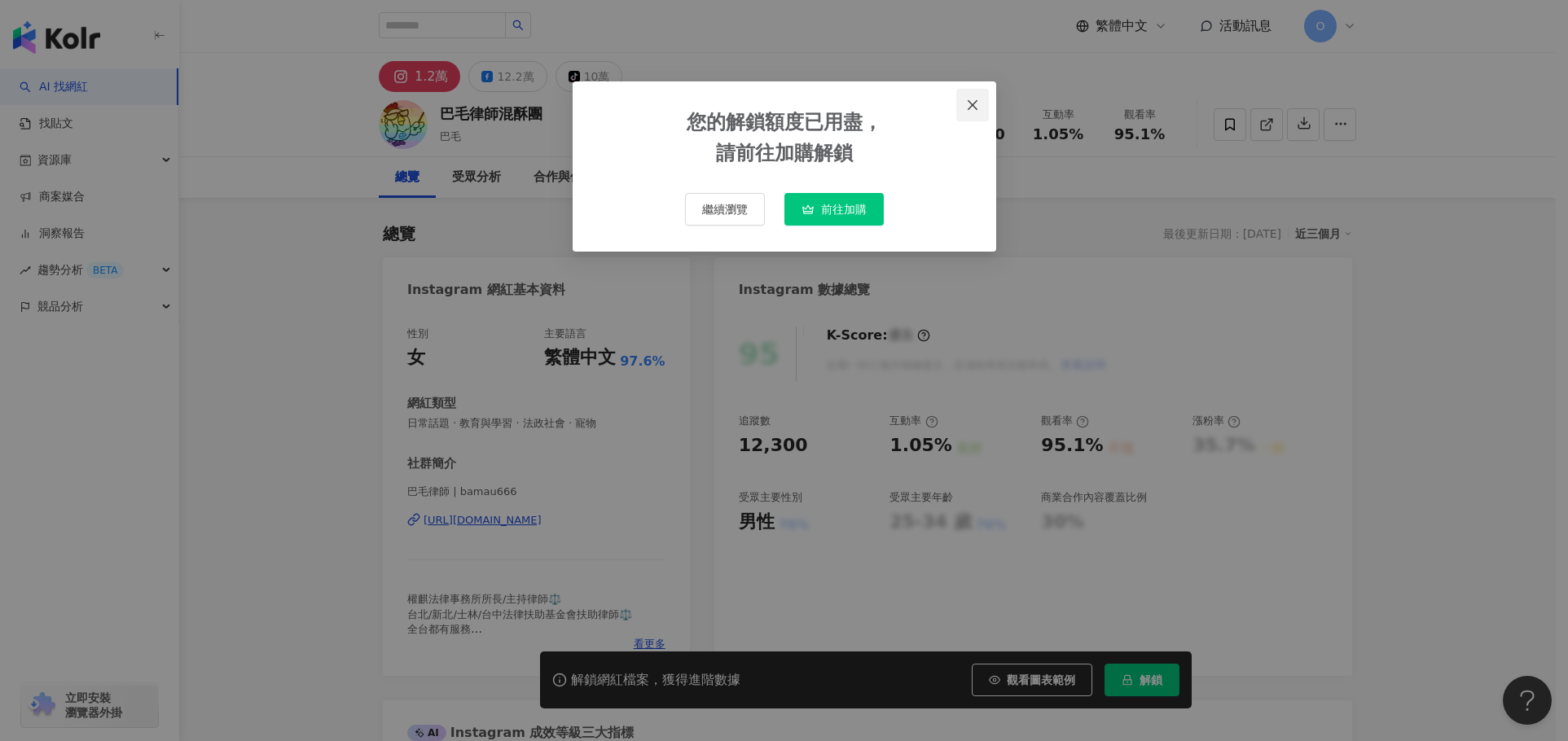
click at [968, 101] on icon "close" at bounding box center [973, 103] width 10 height 10
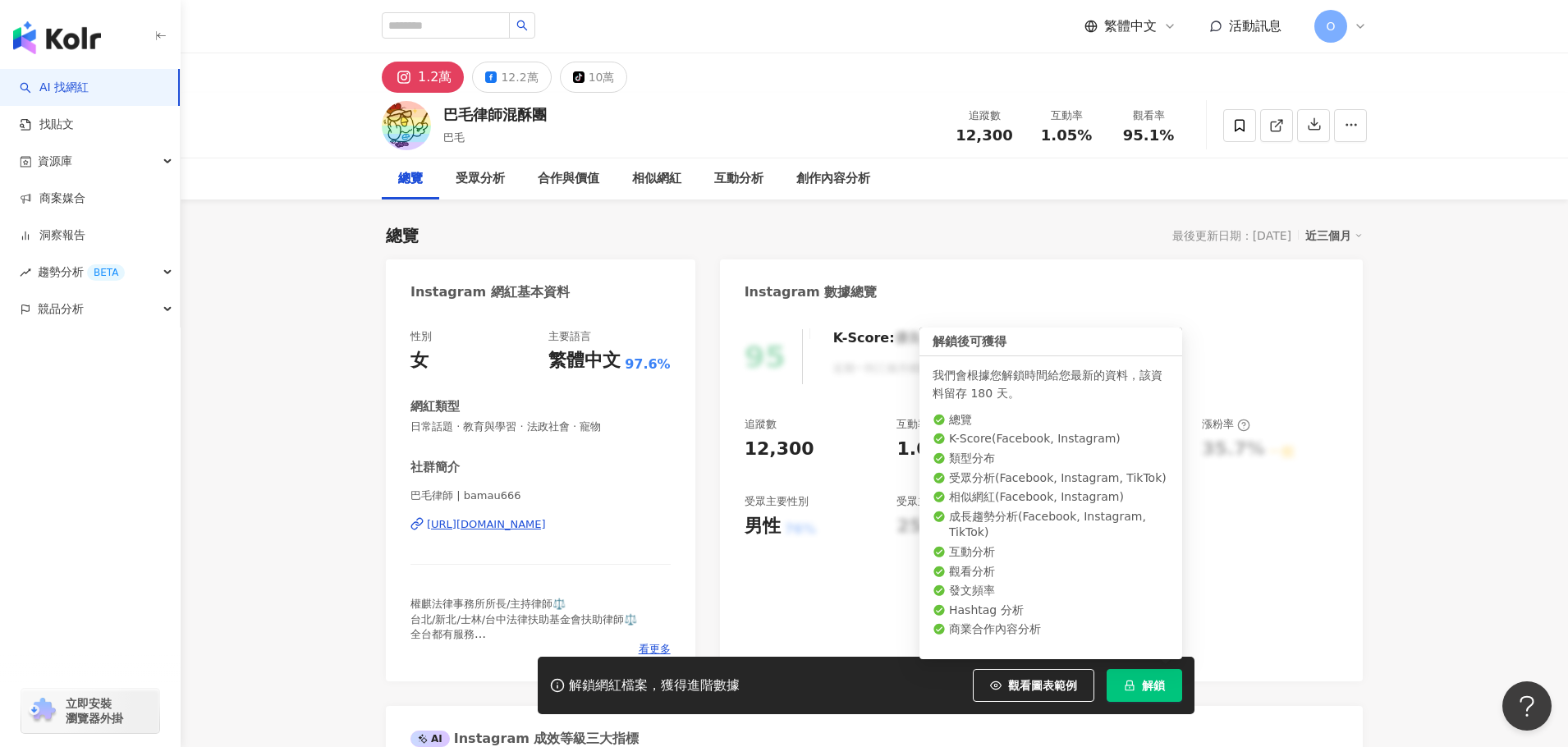
click at [1139, 687] on button "解鎖" at bounding box center [1144, 685] width 75 height 33
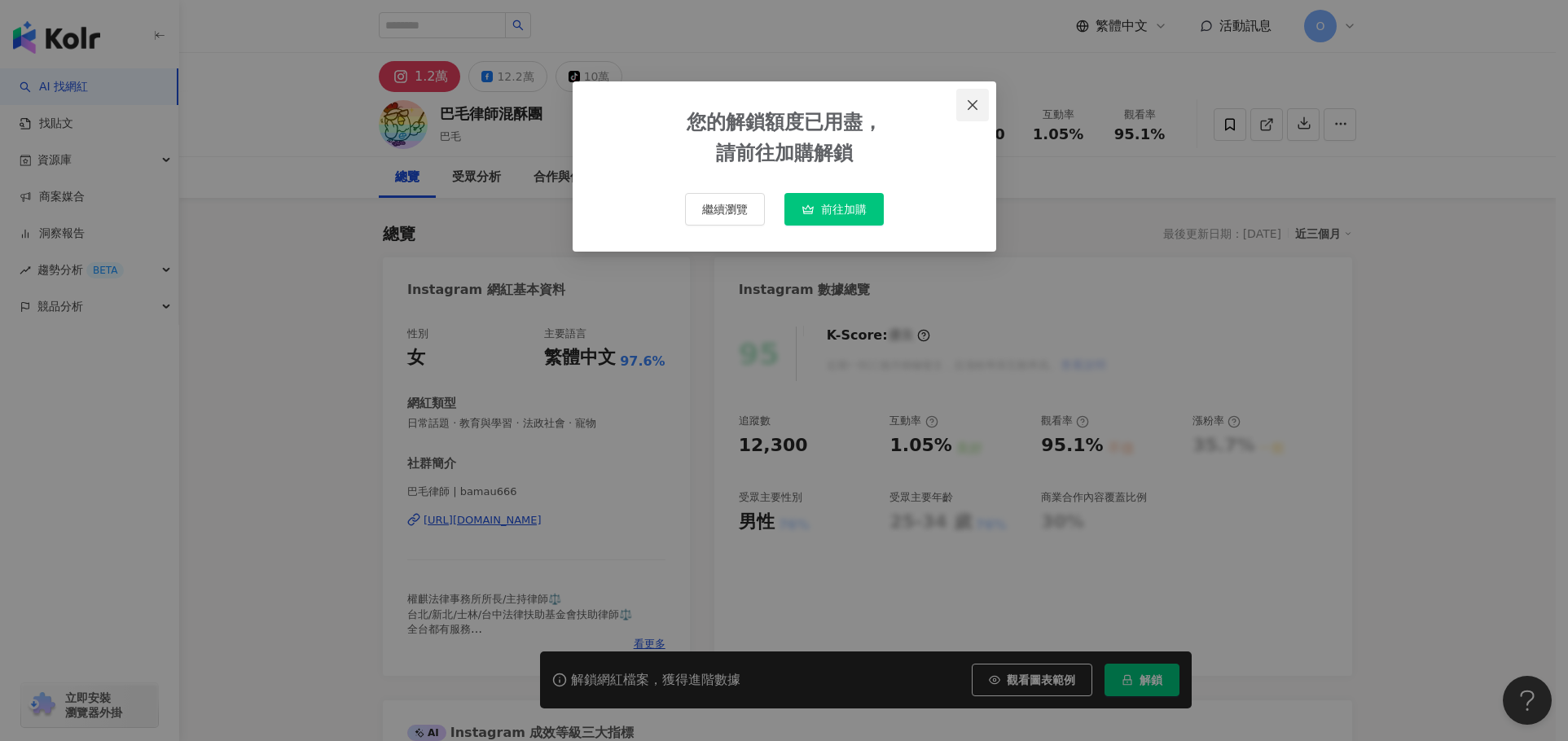
click at [978, 109] on icon "close" at bounding box center [973, 104] width 13 height 13
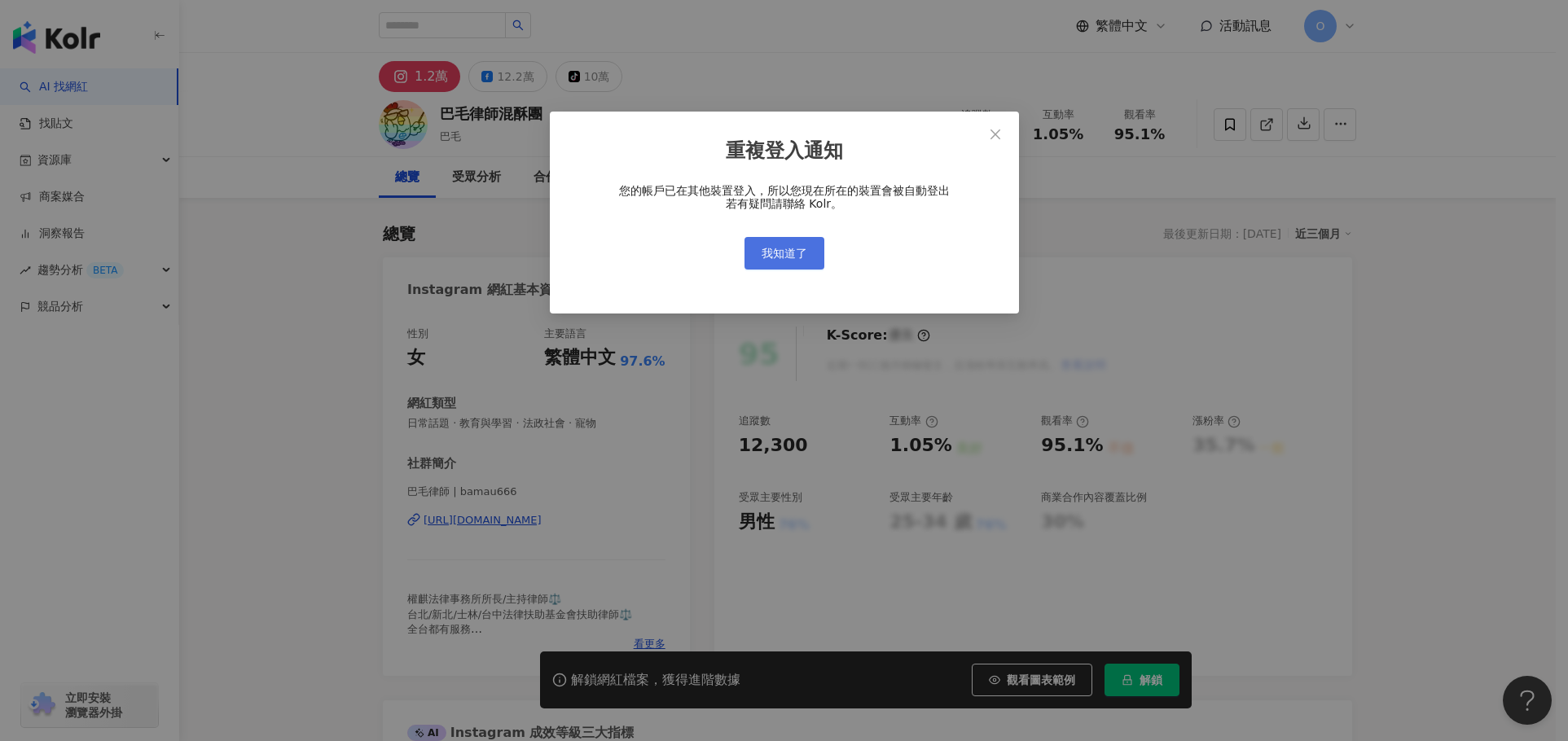
click at [791, 254] on span "我知道了" at bounding box center [785, 253] width 46 height 13
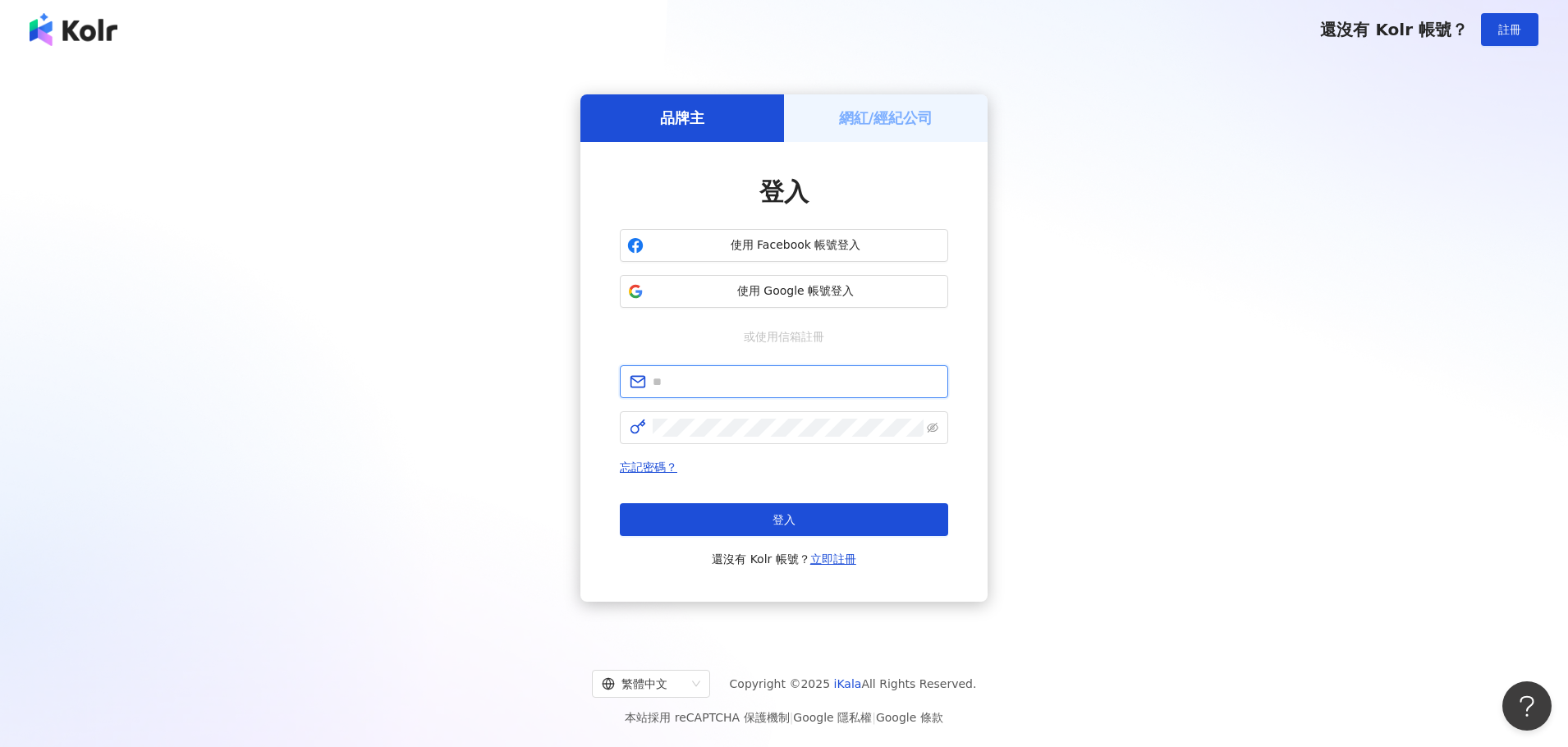
type input "**********"
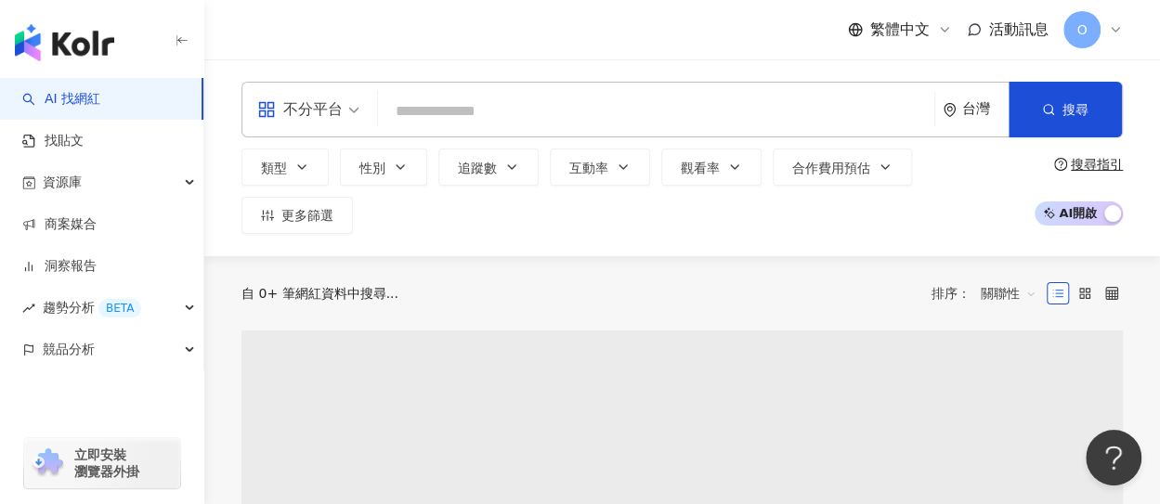
click at [1117, 33] on icon at bounding box center [1115, 29] width 15 height 15
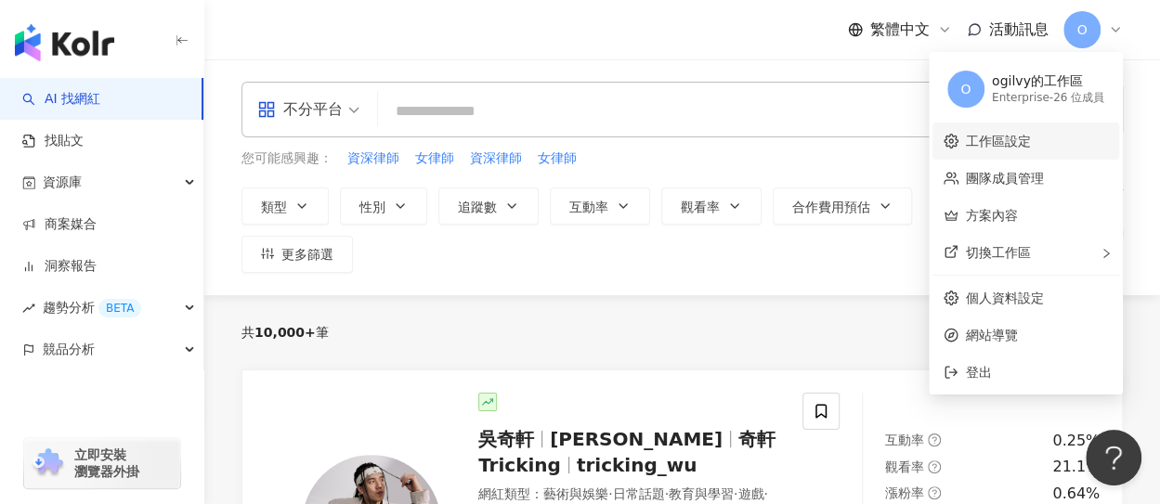
click at [1026, 144] on link "工作區設定" at bounding box center [998, 141] width 65 height 15
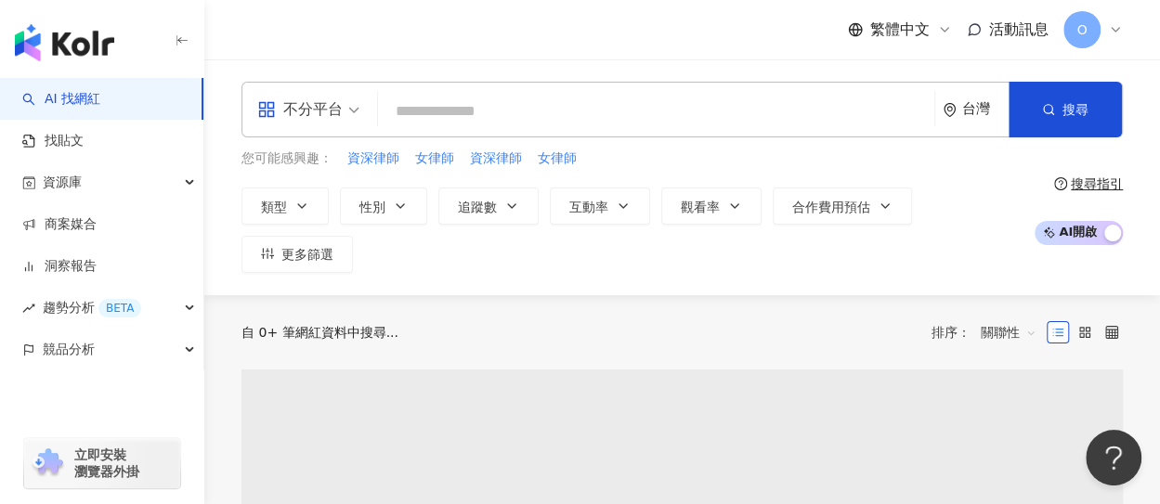
click at [1114, 25] on icon at bounding box center [1115, 29] width 15 height 15
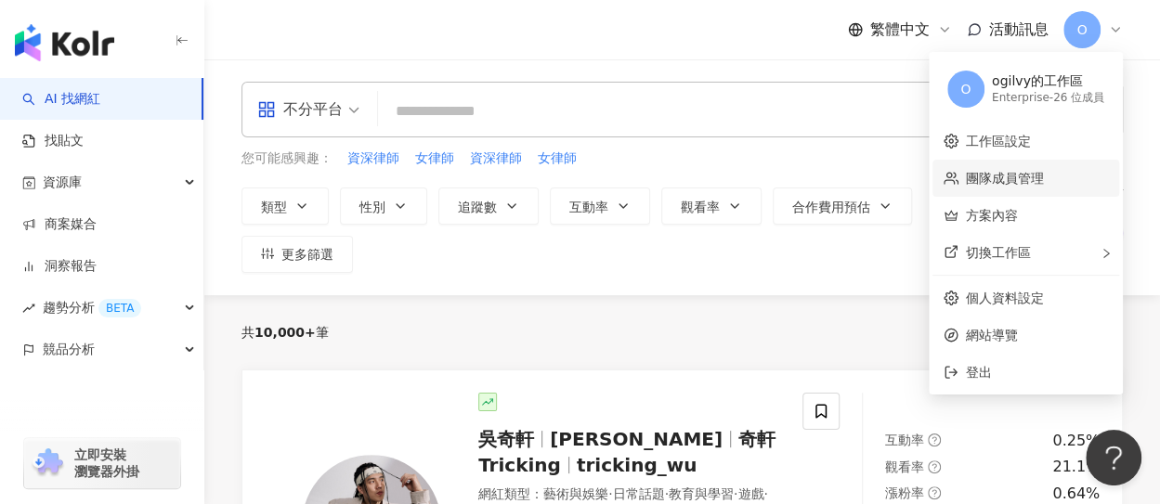
click at [1027, 177] on link "團隊成員管理" at bounding box center [1005, 178] width 78 height 15
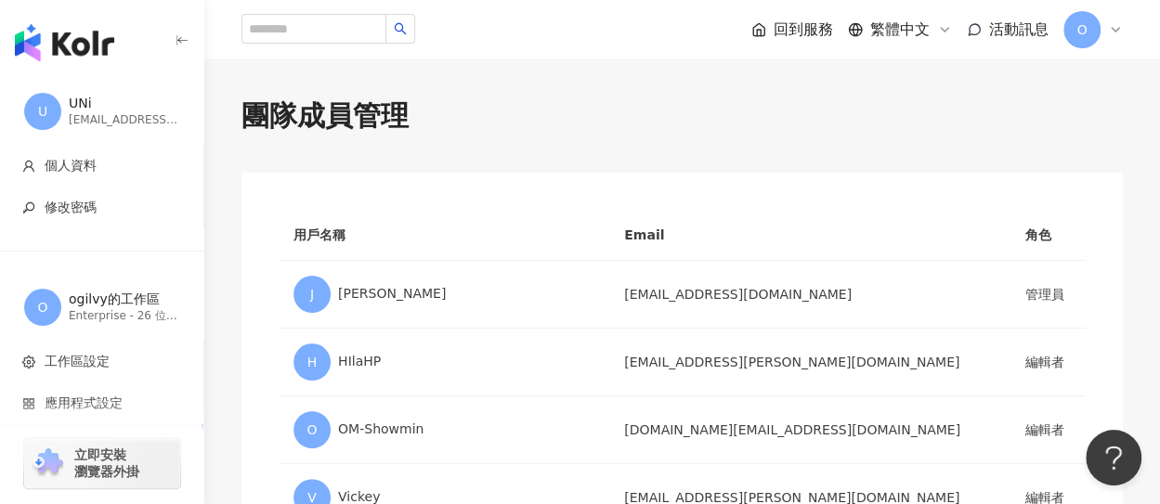
click at [825, 25] on span "回到服務" at bounding box center [803, 30] width 59 height 20
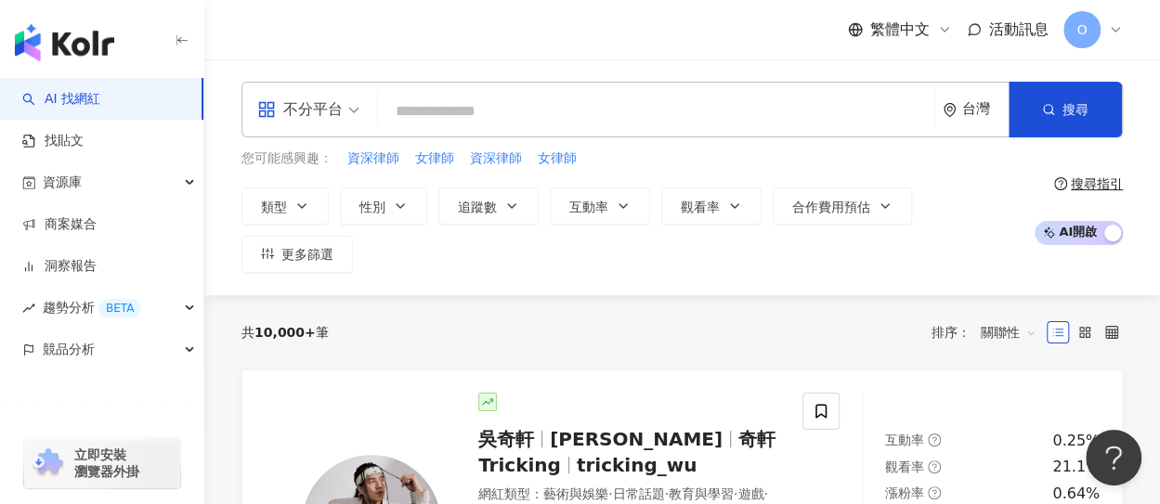
click at [1117, 30] on icon at bounding box center [1115, 30] width 7 height 4
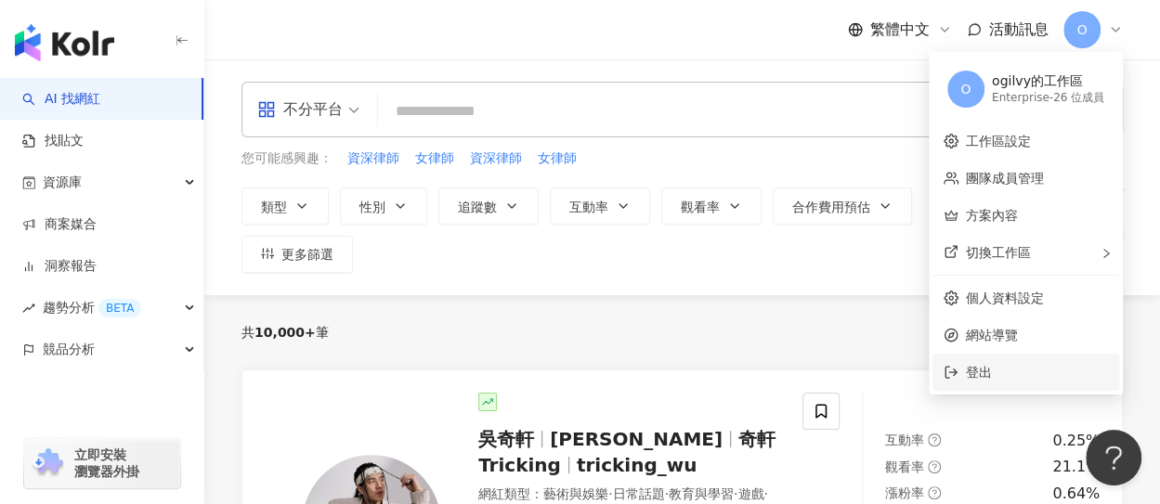
click at [994, 371] on span "登出" at bounding box center [1037, 372] width 142 height 20
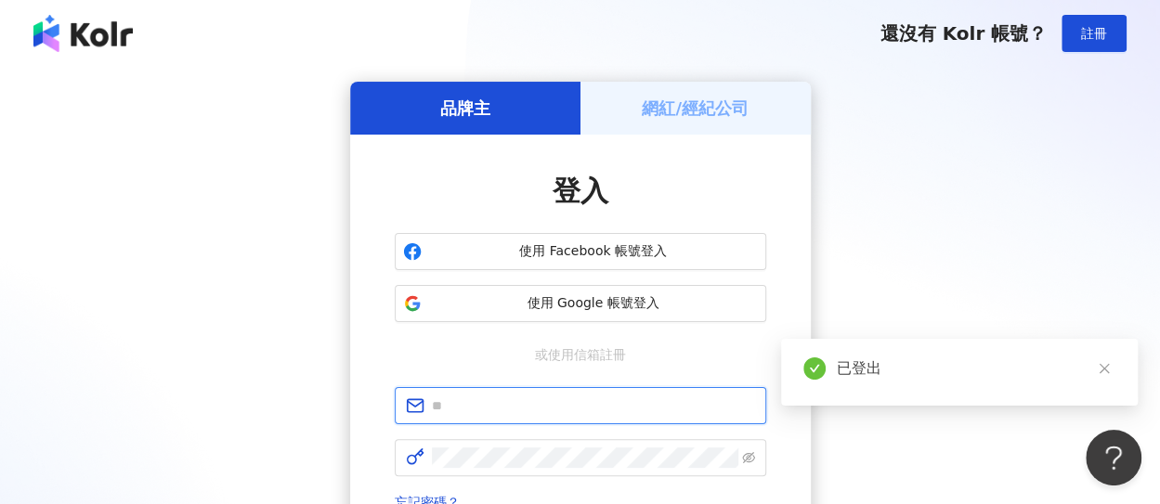
type input "**********"
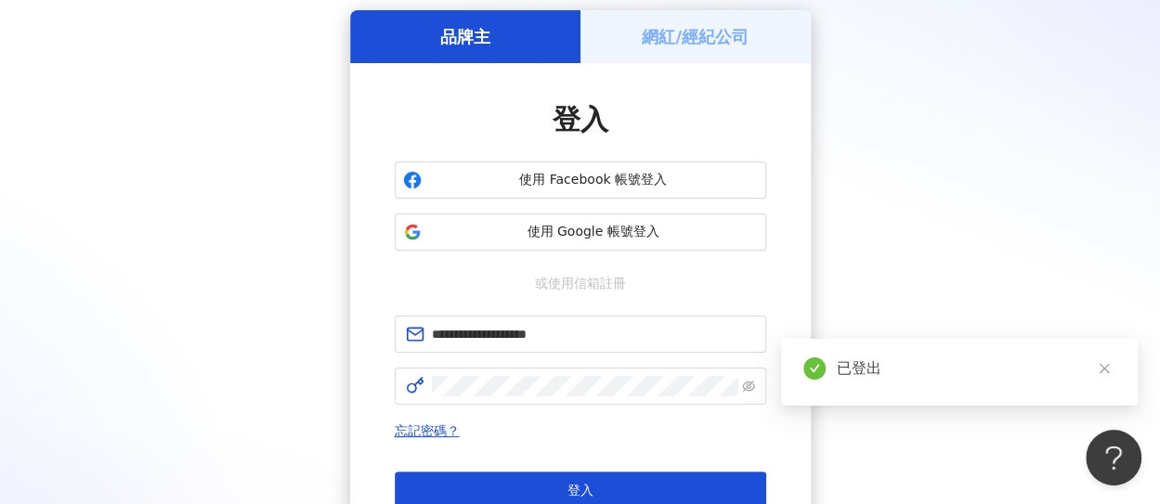
scroll to position [186, 0]
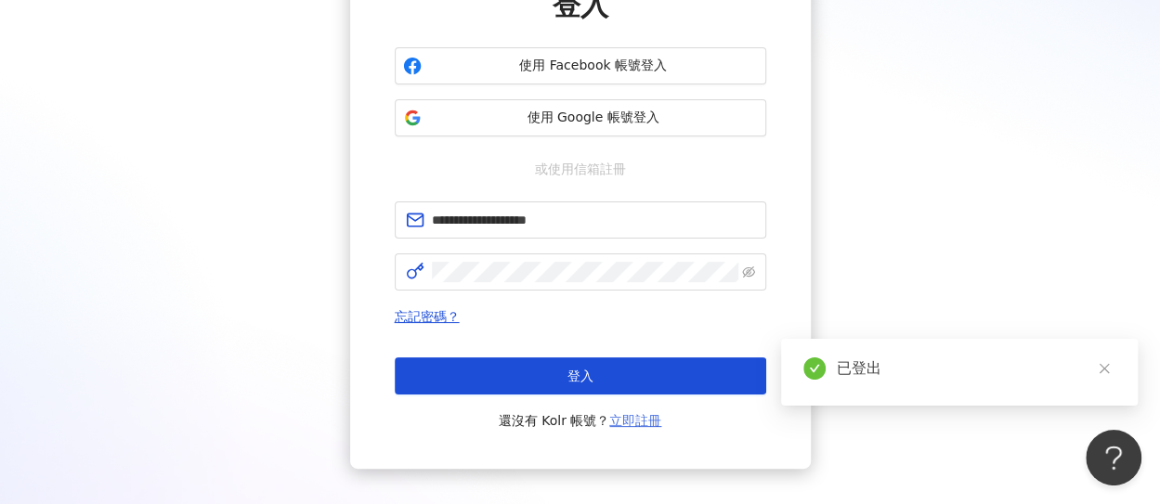
click at [648, 419] on link "立即註冊" at bounding box center [635, 420] width 52 height 15
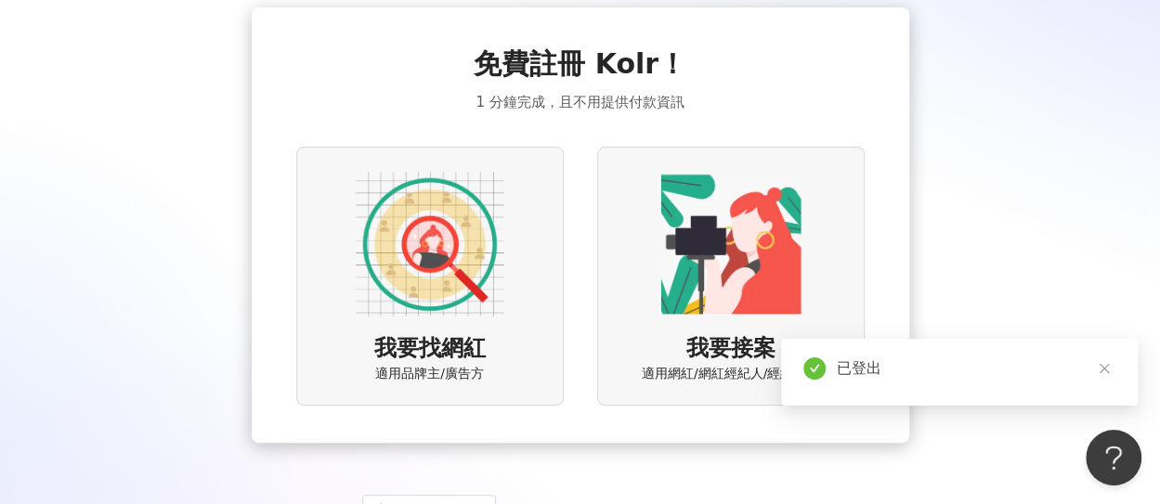
scroll to position [151, 0]
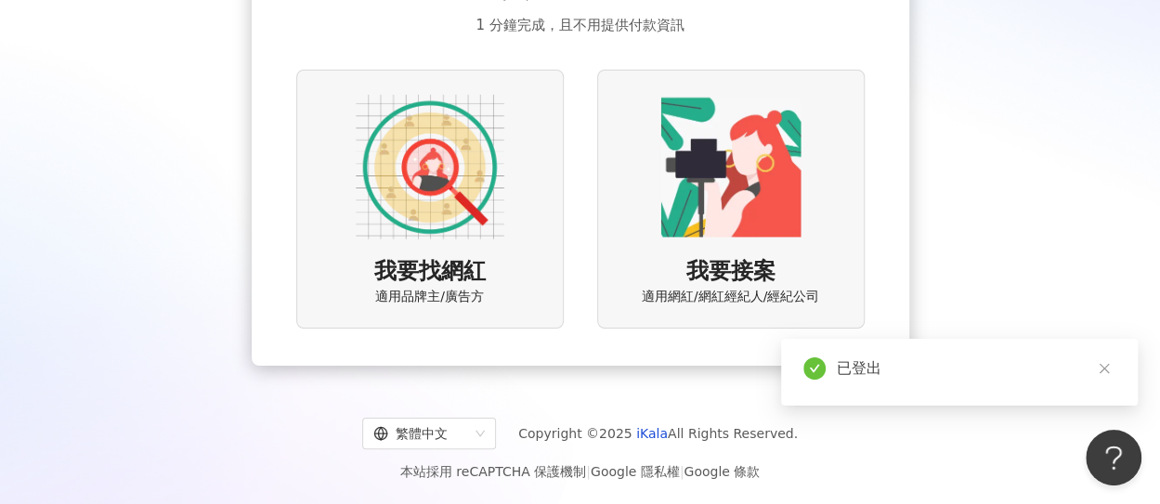
click at [512, 249] on div "我要找網紅 適用品牌主/廣告方" at bounding box center [430, 199] width 268 height 259
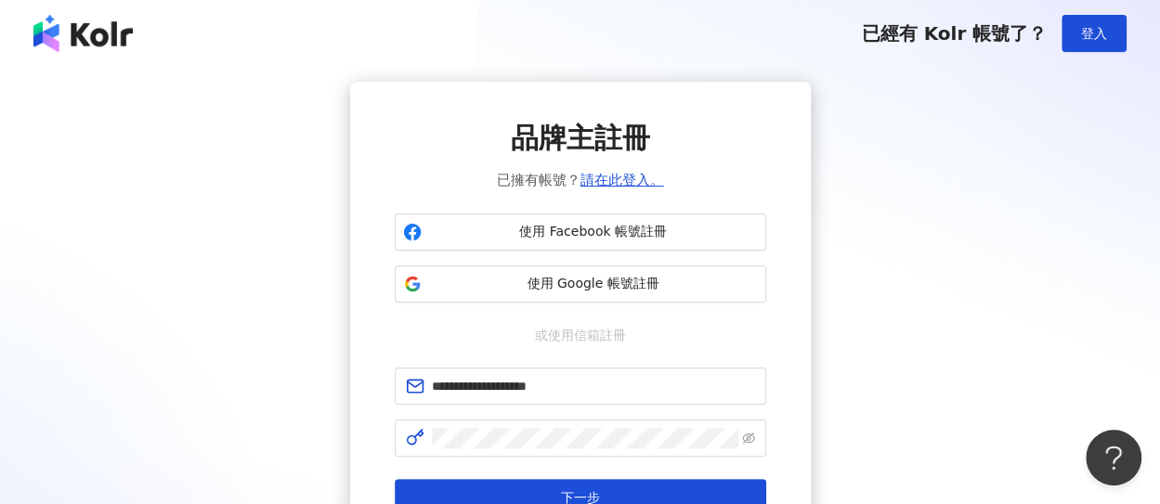
scroll to position [93, 0]
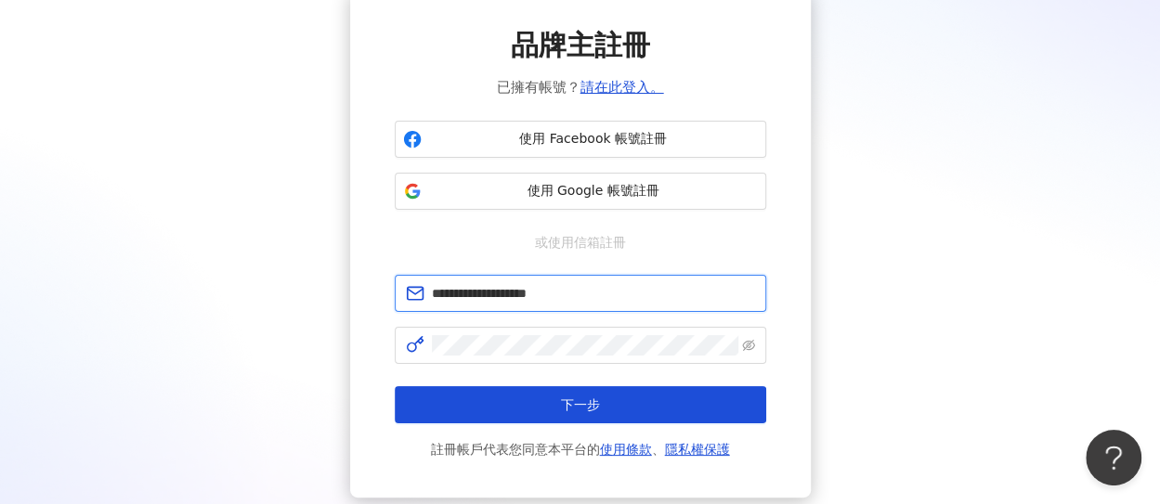
click at [624, 295] on input "**********" at bounding box center [593, 293] width 323 height 20
type input "*"
type input "**********"
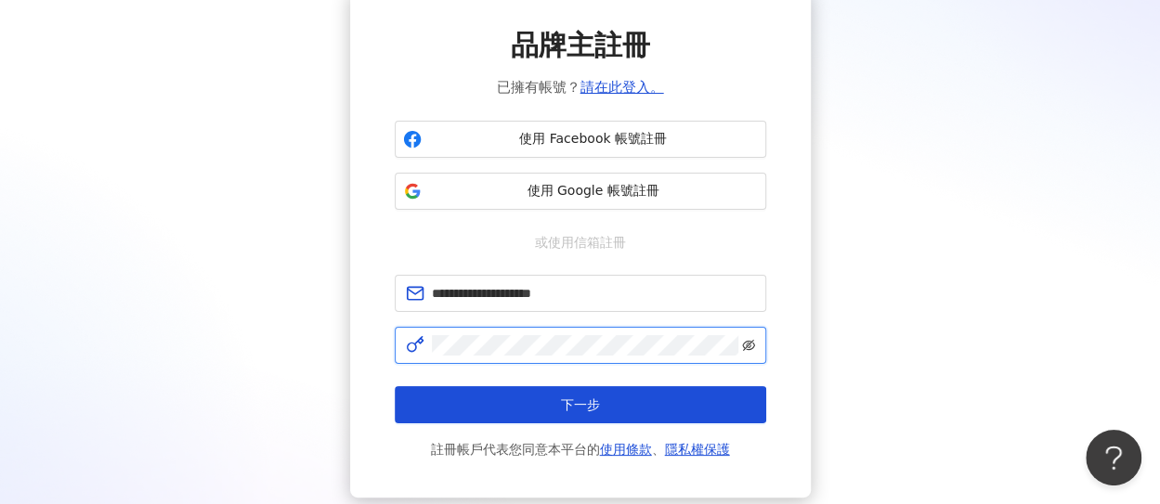
click at [749, 339] on icon "eye-invisible" at bounding box center [748, 345] width 13 height 13
click at [438, 343] on span at bounding box center [581, 345] width 372 height 37
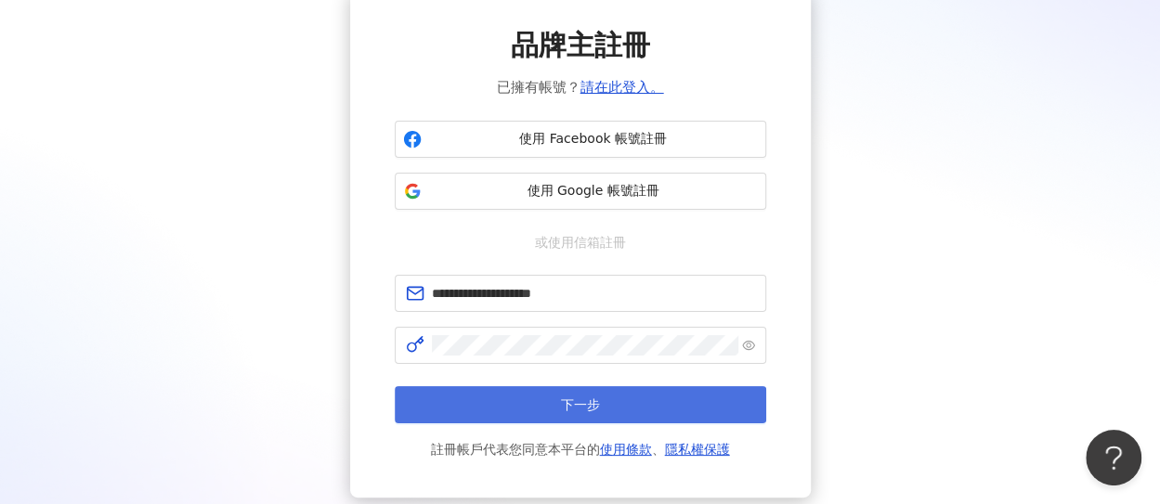
click at [575, 398] on span "下一步" at bounding box center [580, 405] width 39 height 15
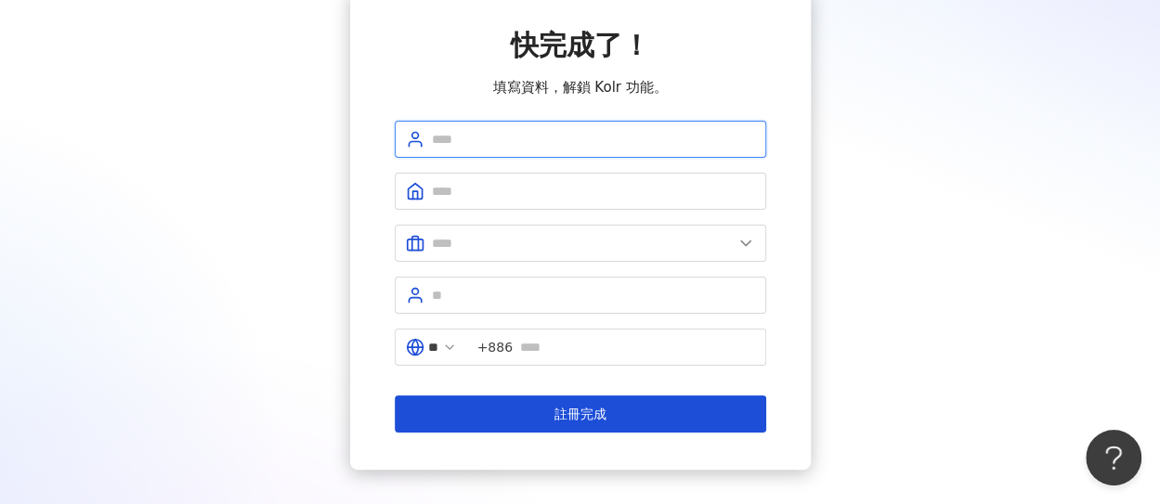
click at [615, 131] on input "text" at bounding box center [593, 139] width 323 height 20
click at [559, 138] on input "text" at bounding box center [593, 139] width 323 height 20
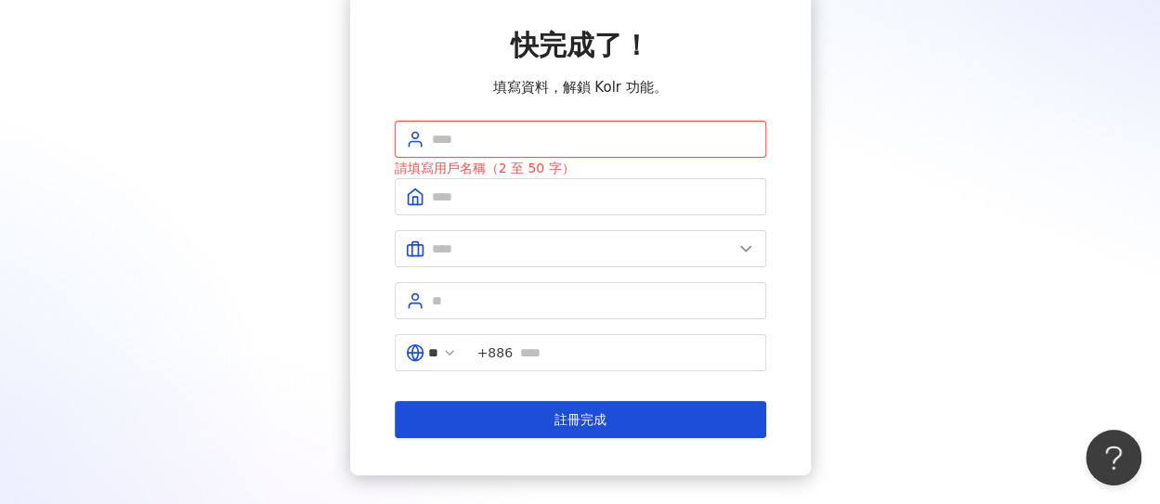
click at [574, 132] on input "text" at bounding box center [593, 139] width 323 height 20
type input "***"
click at [531, 190] on input "text" at bounding box center [593, 197] width 323 height 20
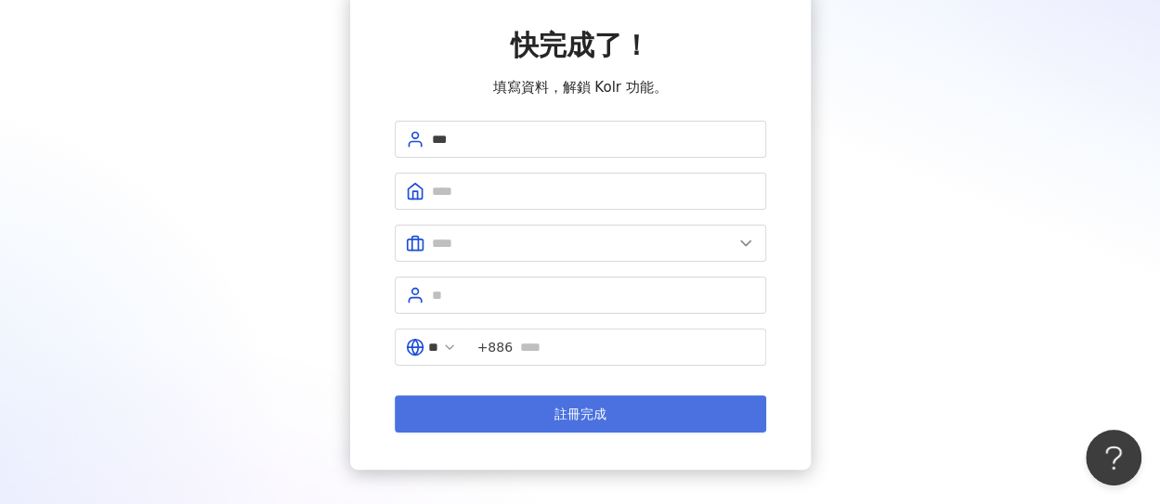
click at [594, 408] on span "註冊完成" at bounding box center [581, 414] width 52 height 15
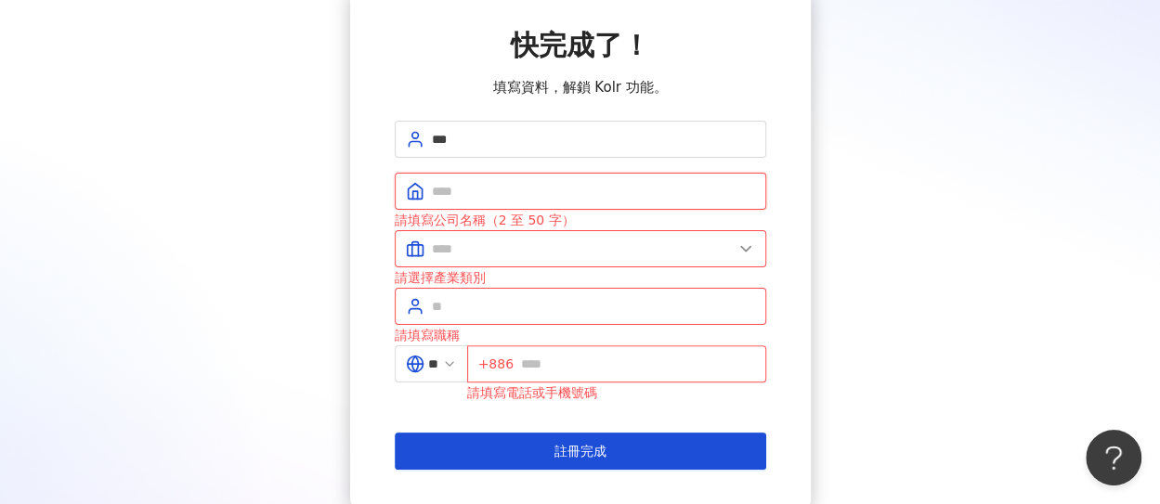
click at [565, 185] on input "text" at bounding box center [593, 191] width 323 height 20
type input "*"
type input "******"
click at [496, 255] on input "text" at bounding box center [582, 249] width 301 height 20
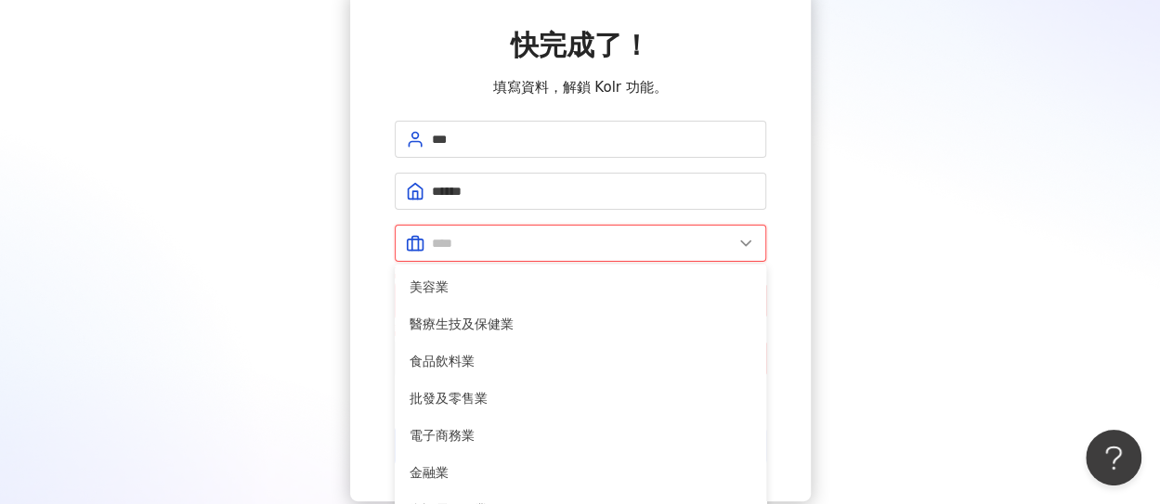
click at [569, 242] on input "text" at bounding box center [582, 243] width 301 height 20
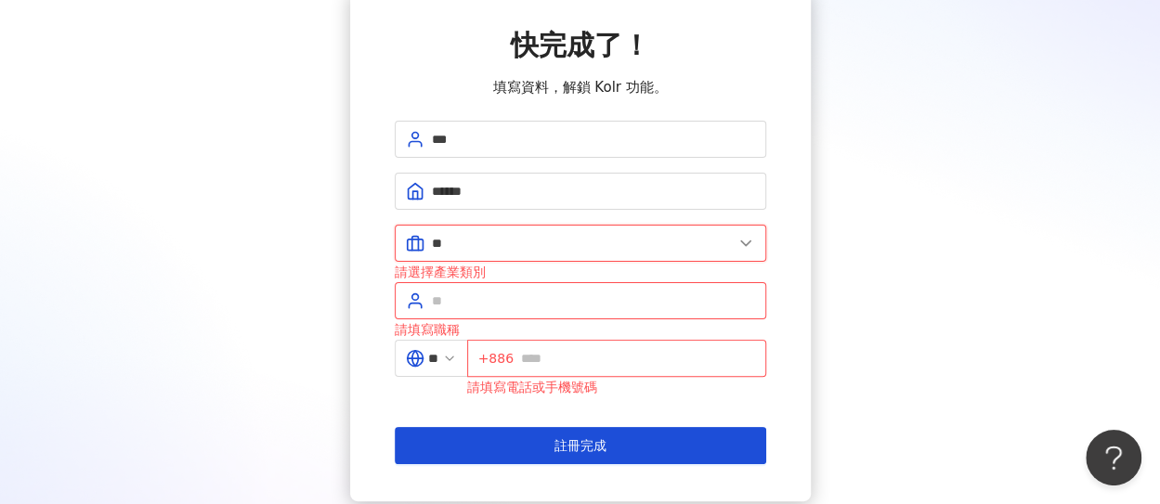
type input "*"
type input "**"
click at [504, 298] on input "text" at bounding box center [593, 301] width 323 height 20
type input "**"
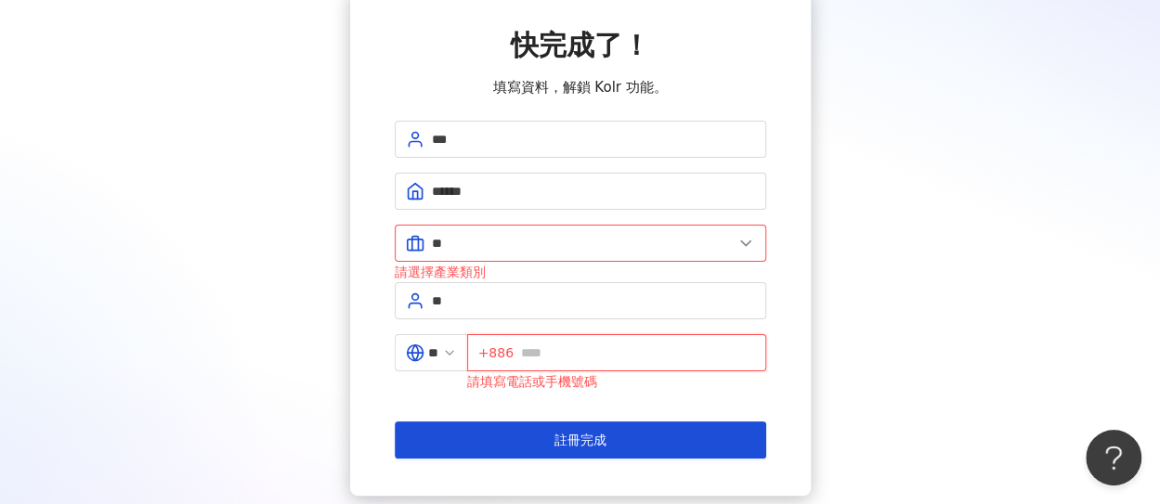
click at [602, 356] on input "text" at bounding box center [638, 353] width 234 height 20
type input "*"
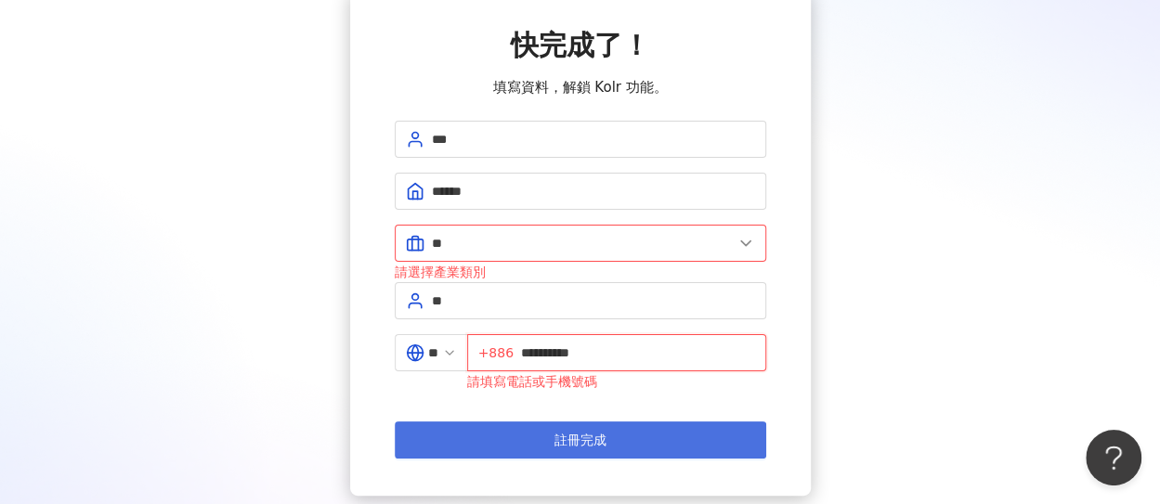
type input "**********"
click at [588, 433] on span "註冊完成" at bounding box center [581, 440] width 52 height 15
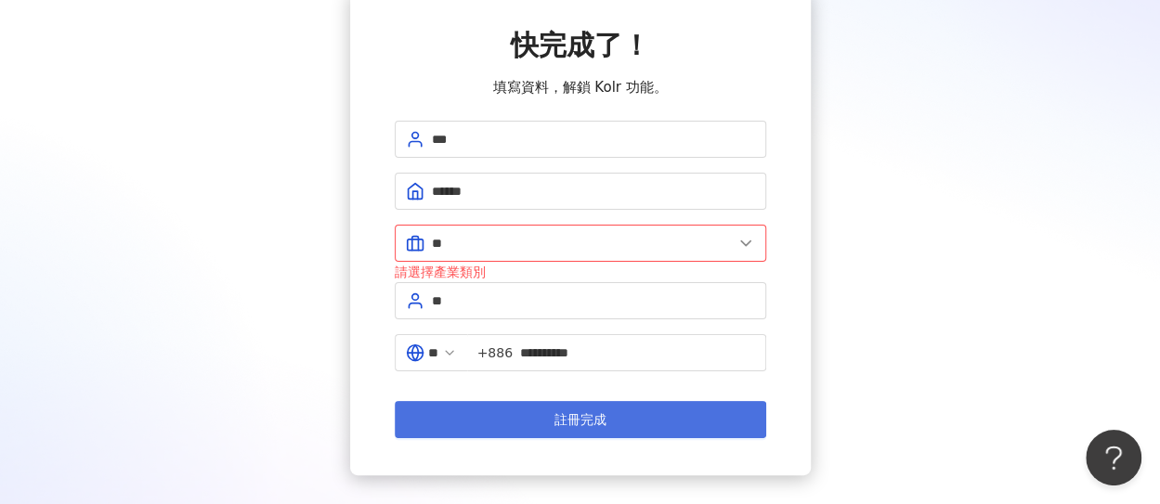
click at [609, 412] on button "註冊完成" at bounding box center [581, 419] width 372 height 37
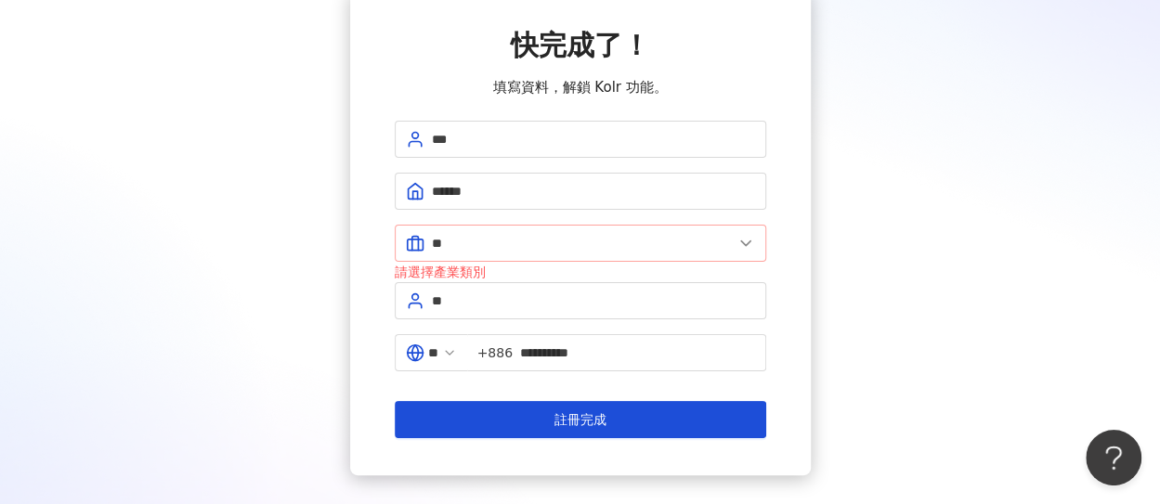
click at [739, 244] on icon at bounding box center [746, 243] width 19 height 19
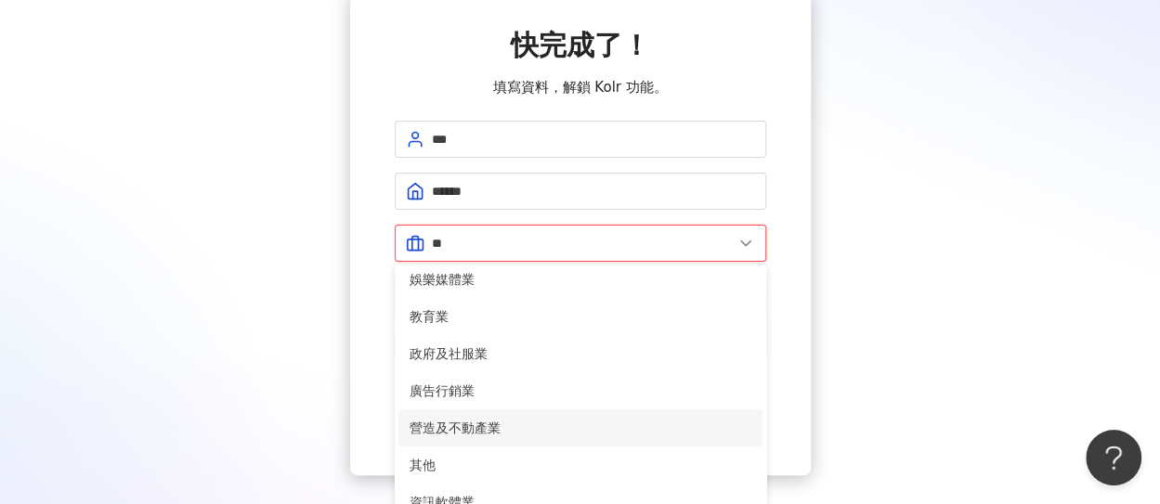
scroll to position [186, 0]
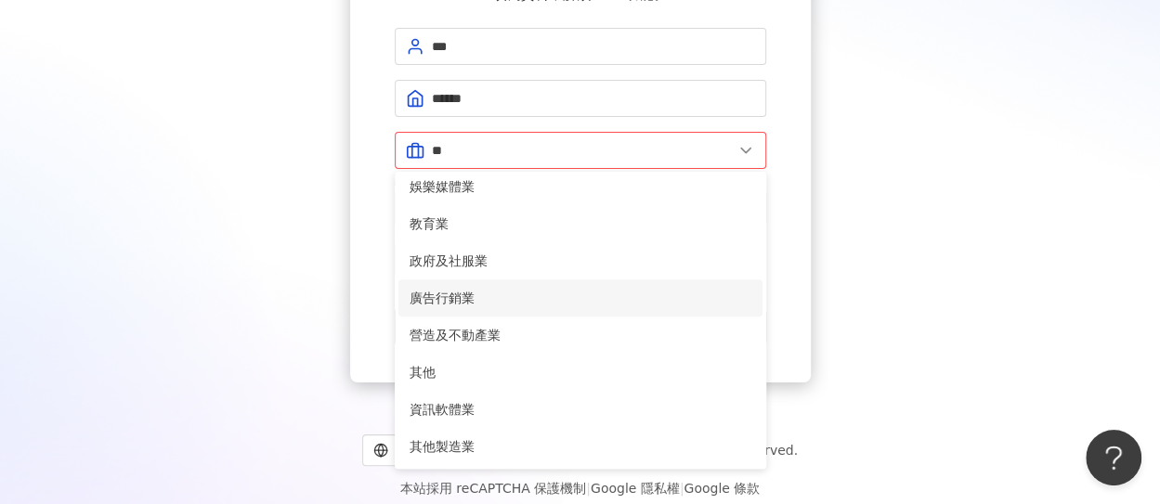
click at [530, 302] on span "廣告行銷業" at bounding box center [581, 298] width 342 height 20
type input "*****"
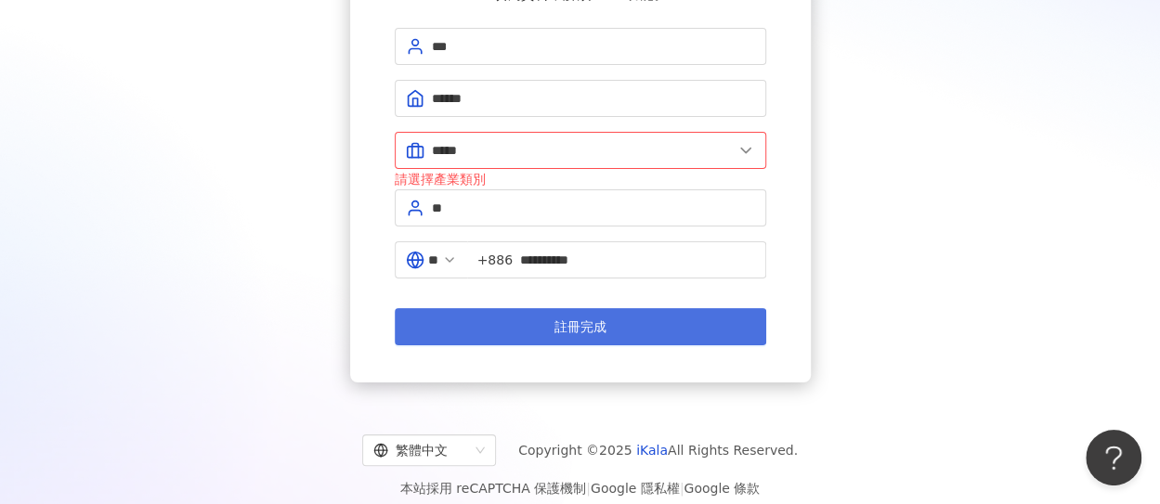
click at [708, 318] on button "註冊完成" at bounding box center [581, 326] width 372 height 37
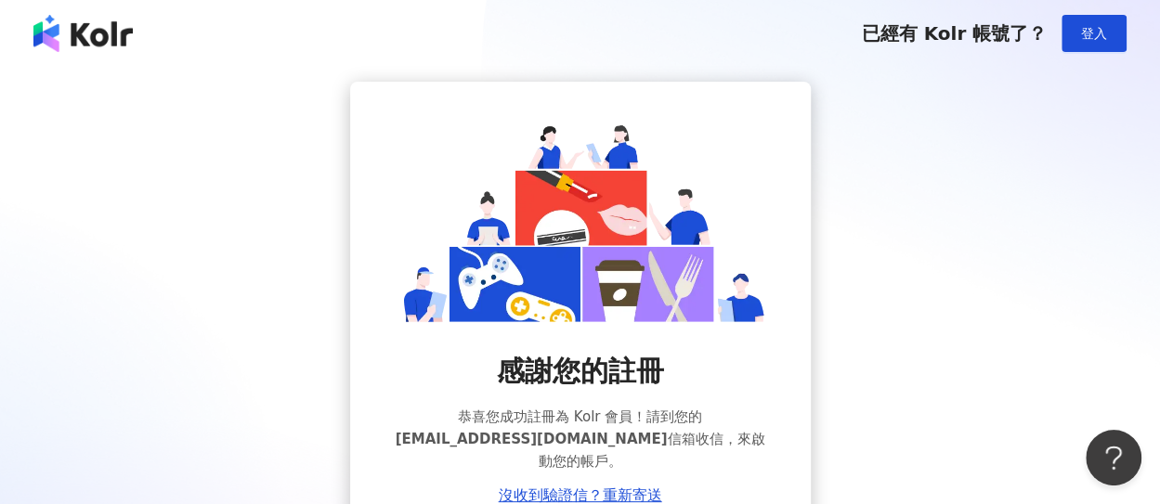
scroll to position [93, 0]
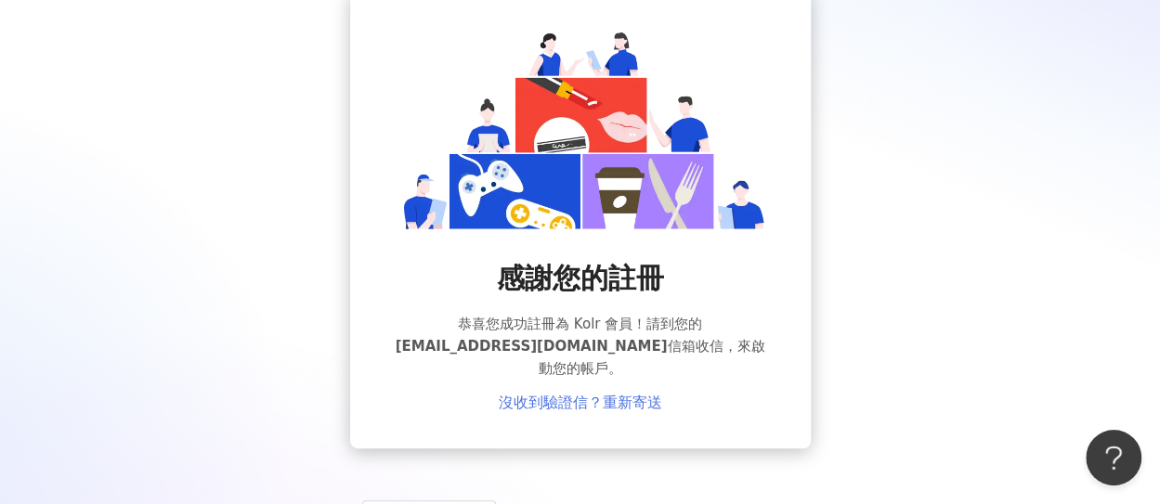
click at [582, 395] on link "沒收到驗證信？重新寄送" at bounding box center [580, 403] width 163 height 17
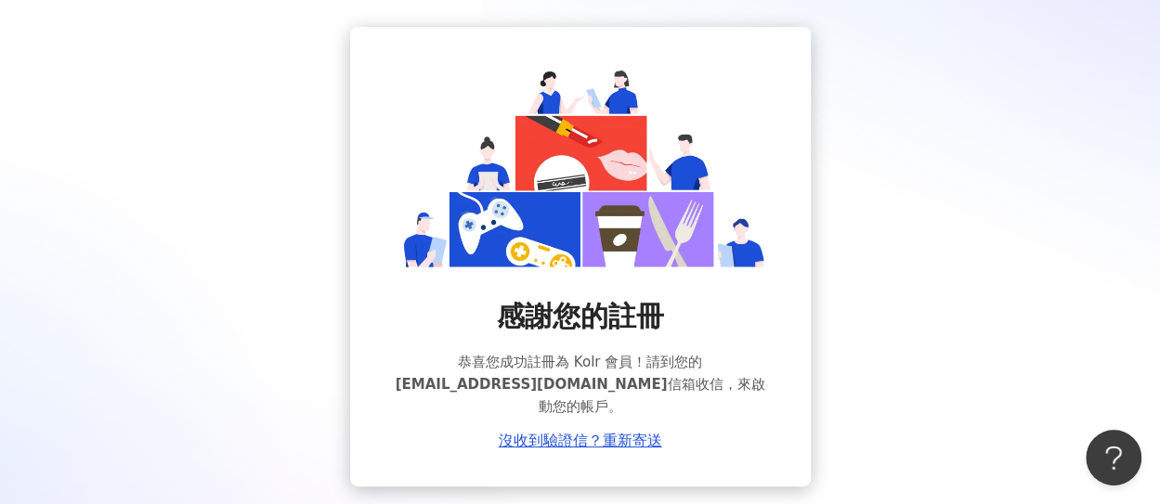
scroll to position [0, 0]
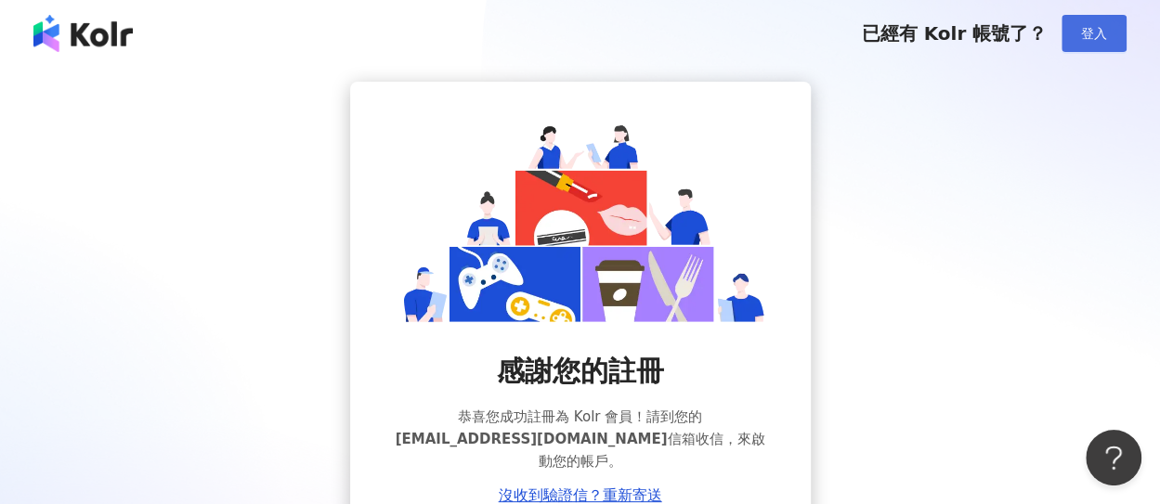
click at [1096, 31] on span "登入" at bounding box center [1094, 33] width 26 height 15
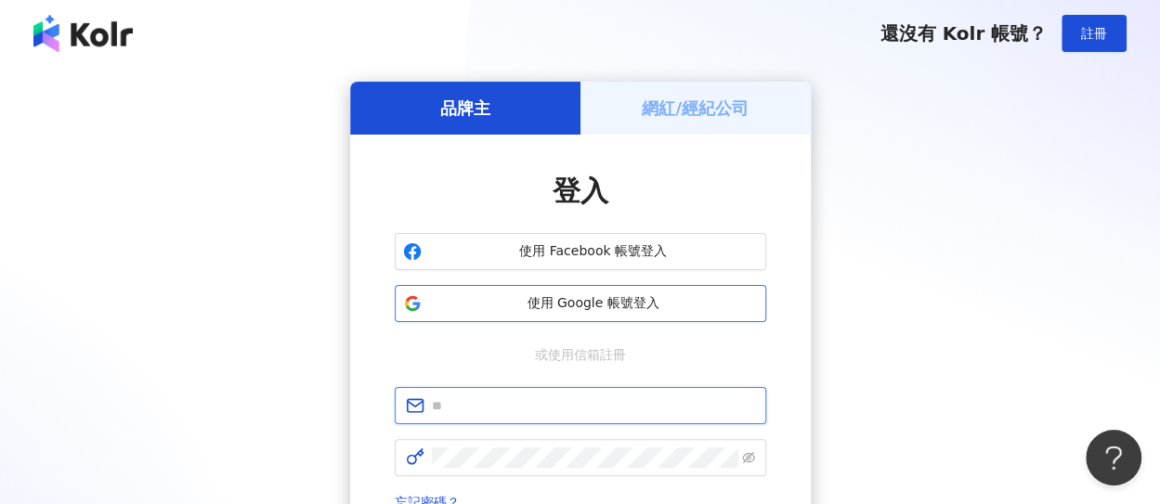
type input "**********"
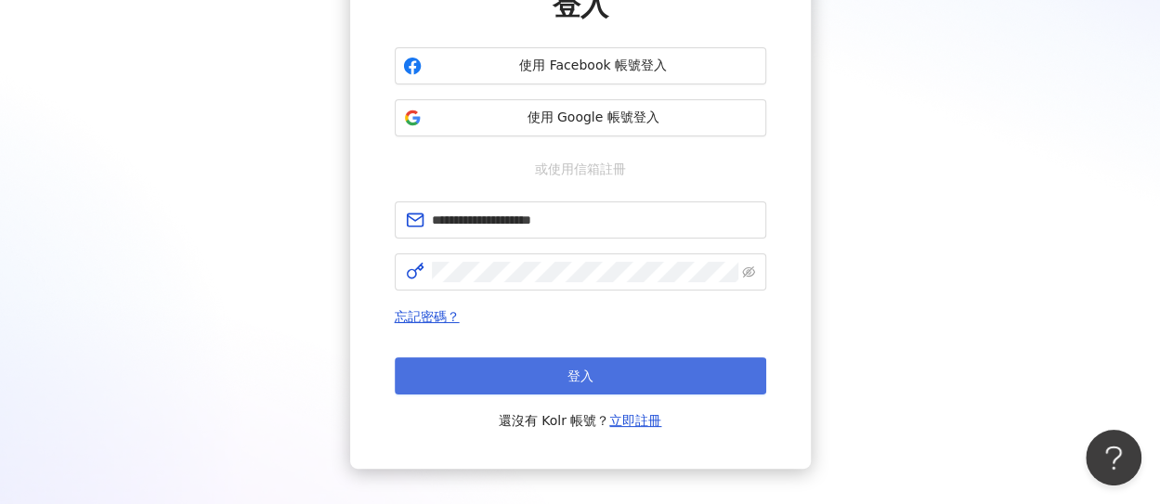
click at [574, 373] on span "登入" at bounding box center [581, 376] width 26 height 15
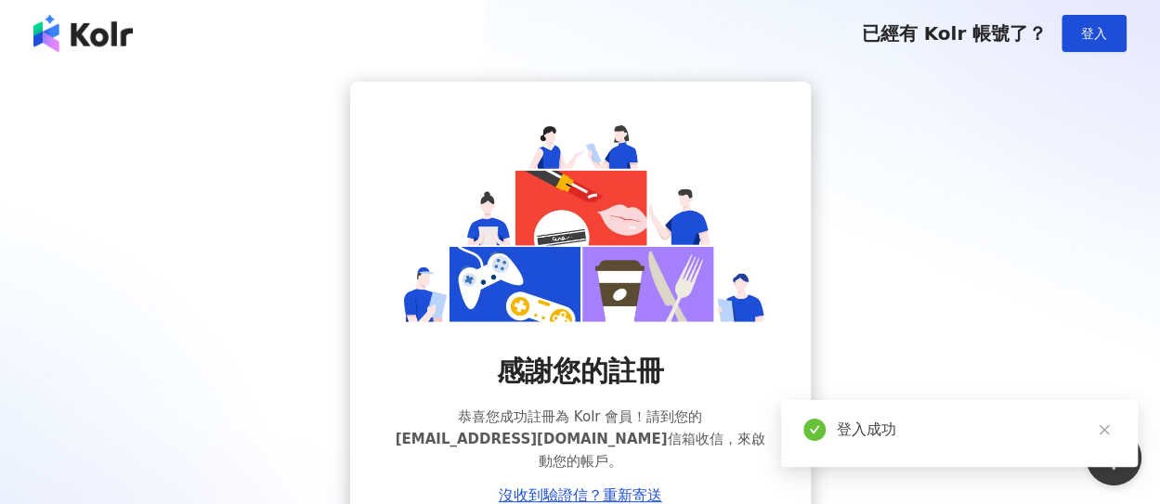
scroll to position [154, 0]
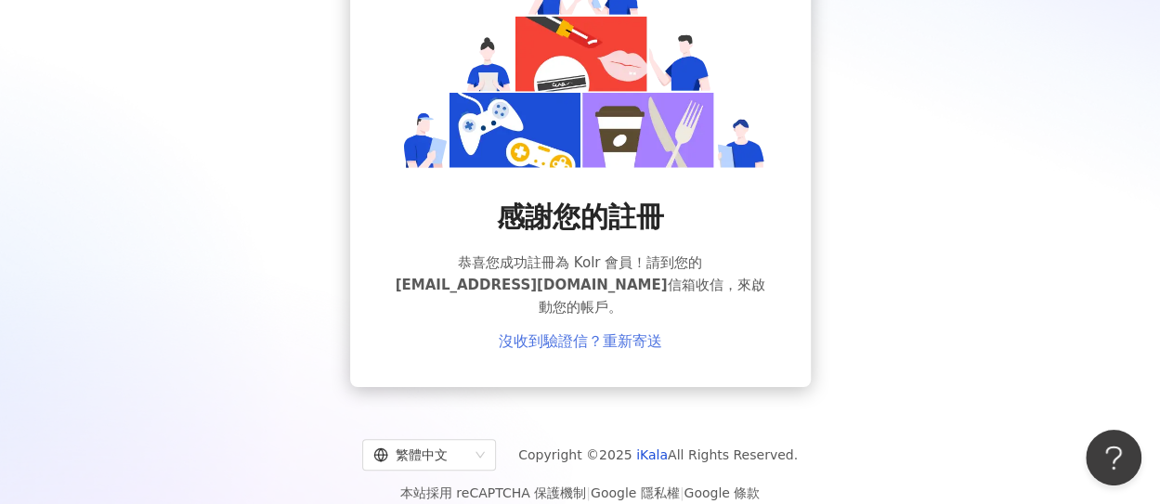
click at [603, 333] on link "沒收到驗證信？重新寄送" at bounding box center [580, 341] width 163 height 17
